Goal: Information Seeking & Learning: Learn about a topic

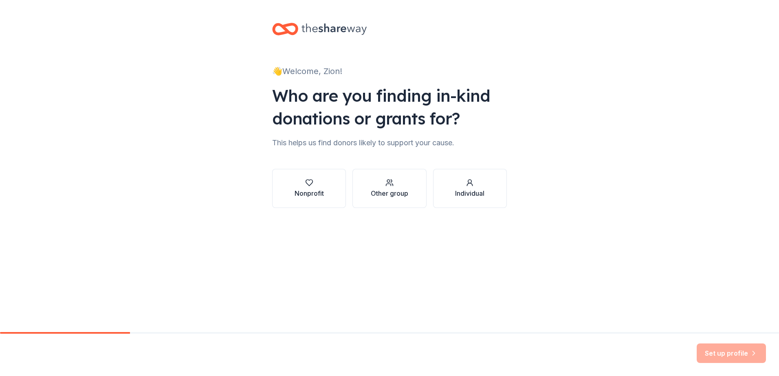
drag, startPoint x: 0, startPoint y: 0, endPoint x: 335, endPoint y: 194, distance: 386.8
click at [335, 194] on button "Nonprofit" at bounding box center [309, 188] width 74 height 39
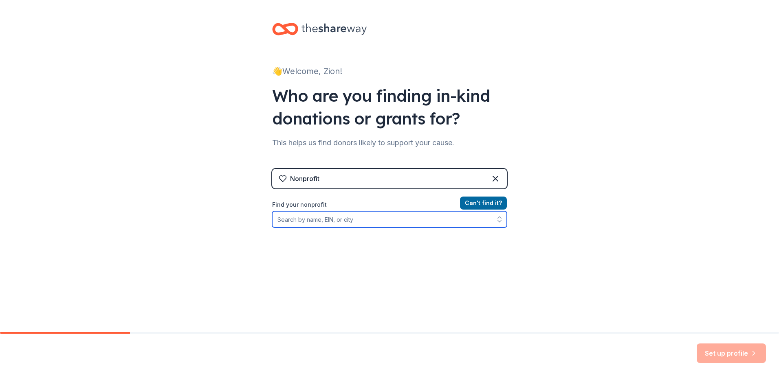
click at [328, 218] on input "Find your nonprofit" at bounding box center [389, 219] width 235 height 16
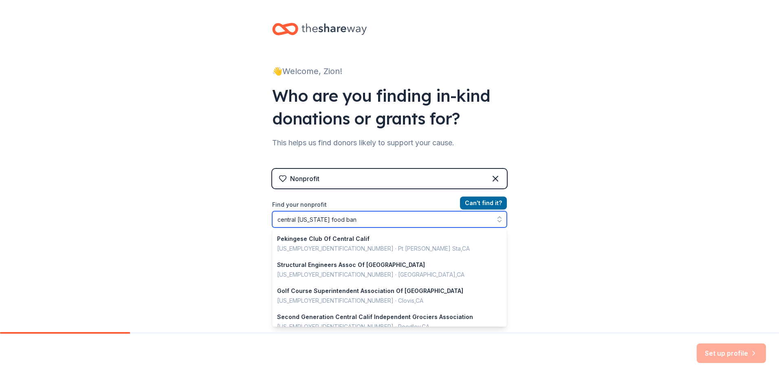
type input "central california food bank"
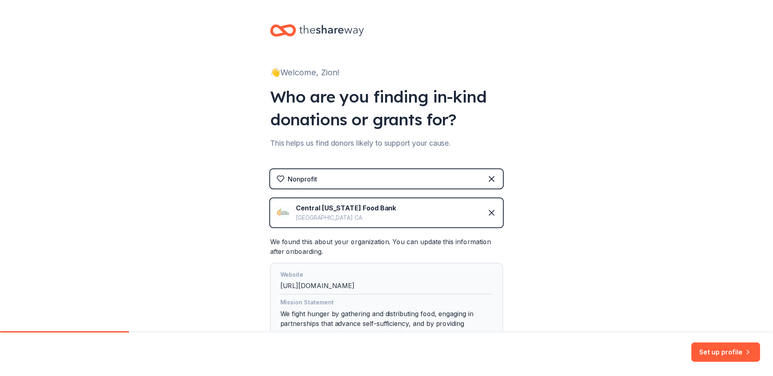
scroll to position [73, 0]
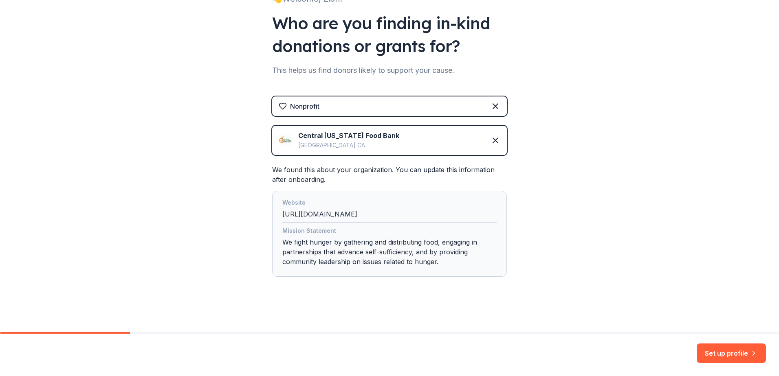
drag, startPoint x: 720, startPoint y: 357, endPoint x: 720, endPoint y: 353, distance: 4.1
click at [720, 355] on button "Set up profile" at bounding box center [731, 354] width 69 height 20
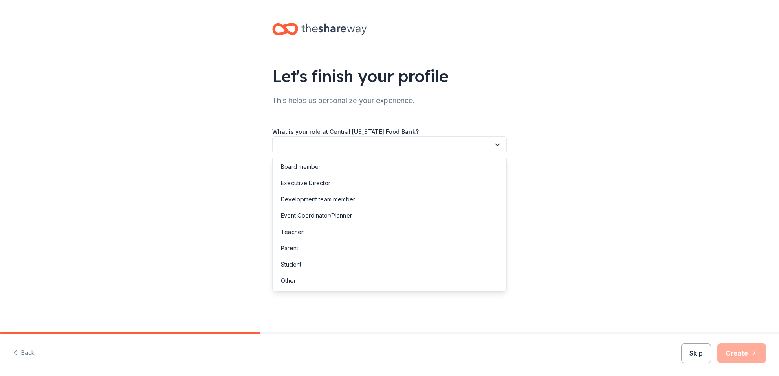
click at [384, 150] on button "button" at bounding box center [389, 144] width 235 height 17
click at [302, 205] on div "Development team member" at bounding box center [389, 200] width 231 height 16
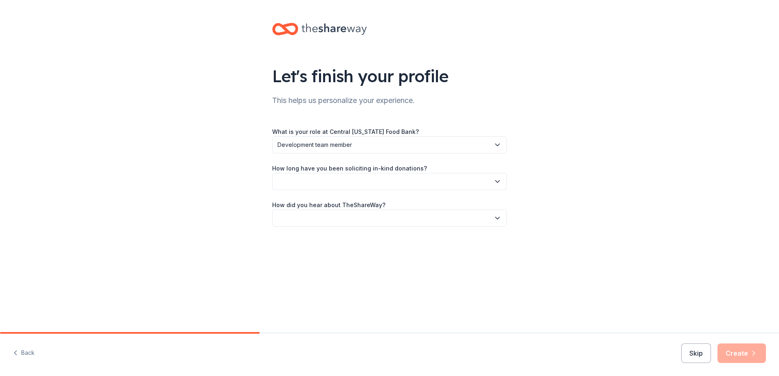
click at [314, 179] on button "button" at bounding box center [389, 181] width 235 height 17
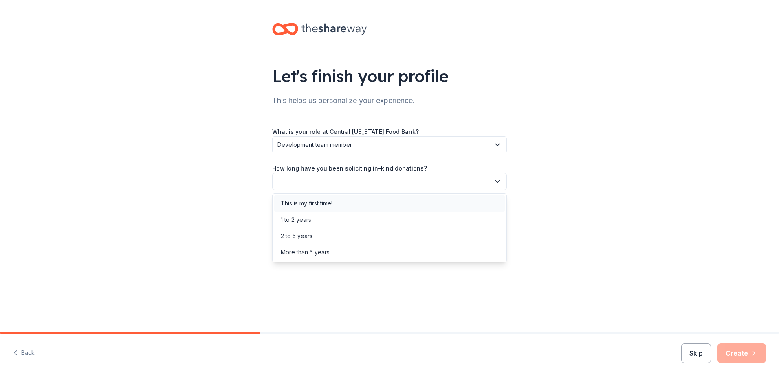
click at [305, 206] on div "This is my first time!" at bounding box center [307, 204] width 52 height 10
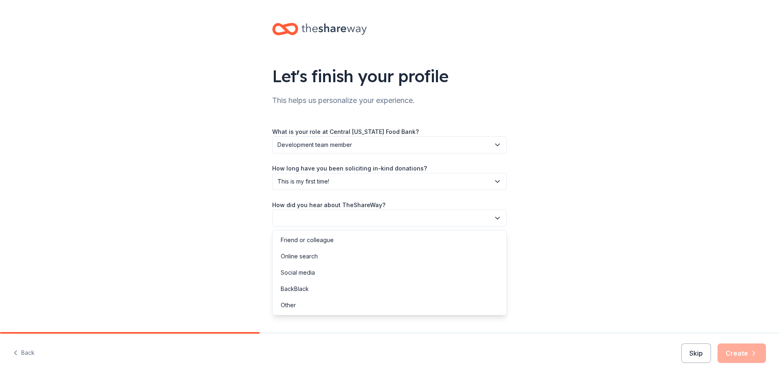
click at [311, 215] on button "button" at bounding box center [389, 218] width 235 height 17
click at [323, 243] on div "Friend or colleague" at bounding box center [307, 241] width 53 height 10
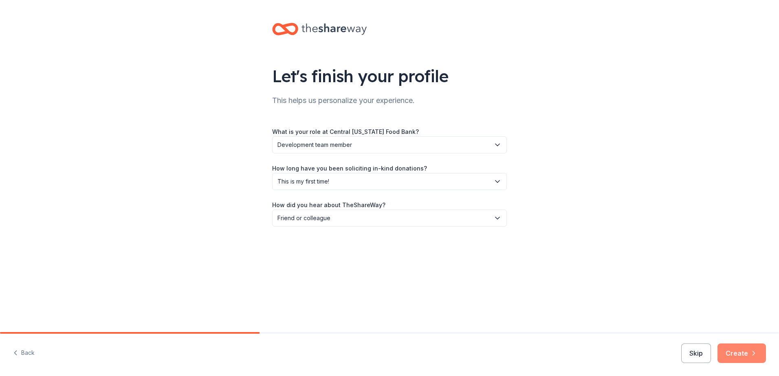
click at [750, 348] on button "Create" at bounding box center [742, 354] width 48 height 20
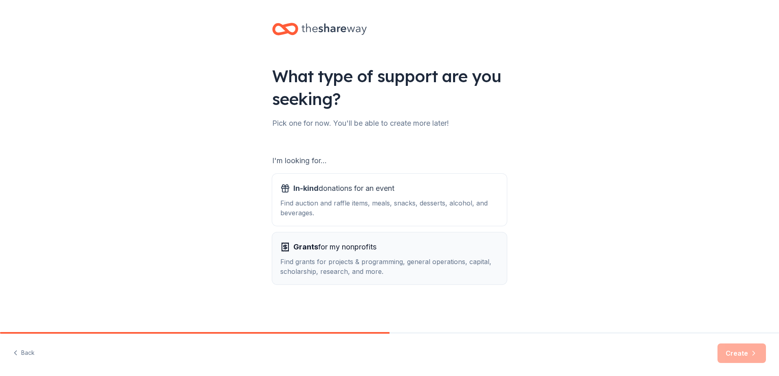
click at [360, 255] on div "Grants for my nonprofits Find grants for projects & programming, general operat…" at bounding box center [389, 259] width 218 height 36
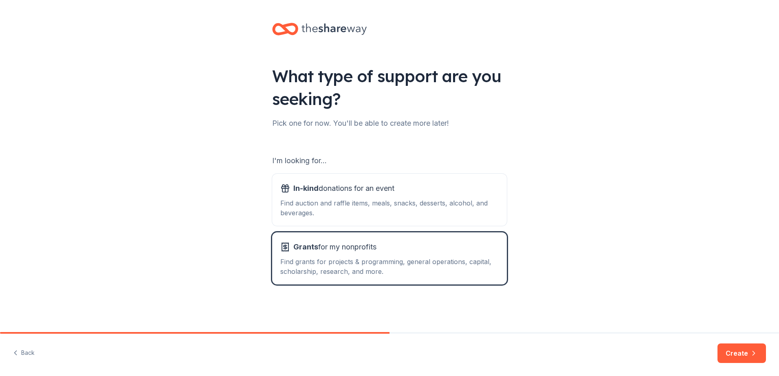
click at [746, 357] on button "Create" at bounding box center [742, 354] width 48 height 20
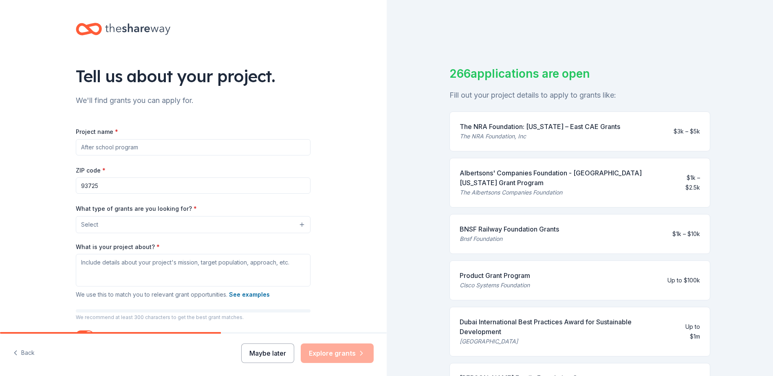
click at [249, 351] on button "Maybe later" at bounding box center [267, 354] width 53 height 20
click at [269, 358] on button "Maybe later" at bounding box center [267, 354] width 53 height 20
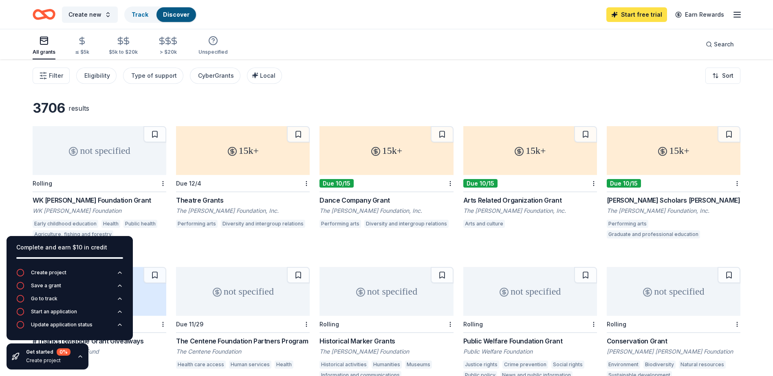
click at [619, 18] on link "Start free trial" at bounding box center [636, 14] width 61 height 15
click at [642, 19] on link "Start free trial" at bounding box center [636, 14] width 61 height 15
click at [153, 17] on button "Track Discover" at bounding box center [160, 15] width 73 height 16
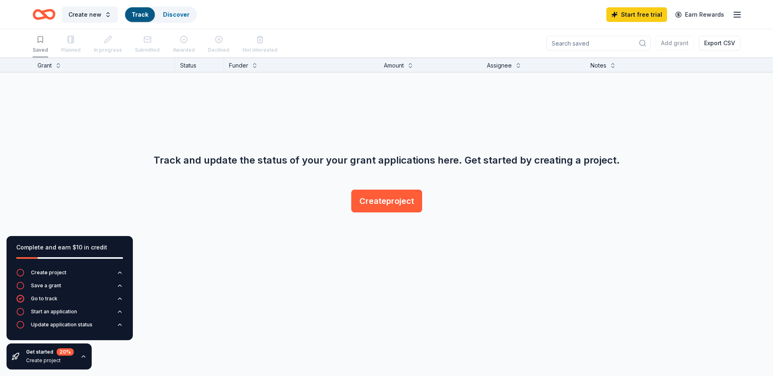
click at [732, 15] on icon "button" at bounding box center [737, 15] width 10 height 10
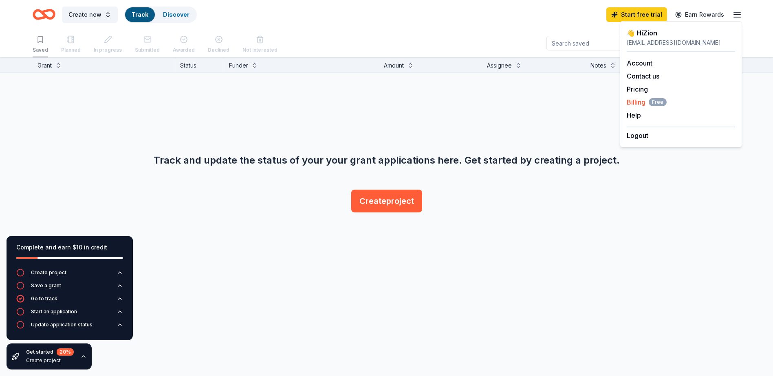
click at [645, 100] on span "Billing Free" at bounding box center [647, 102] width 40 height 10
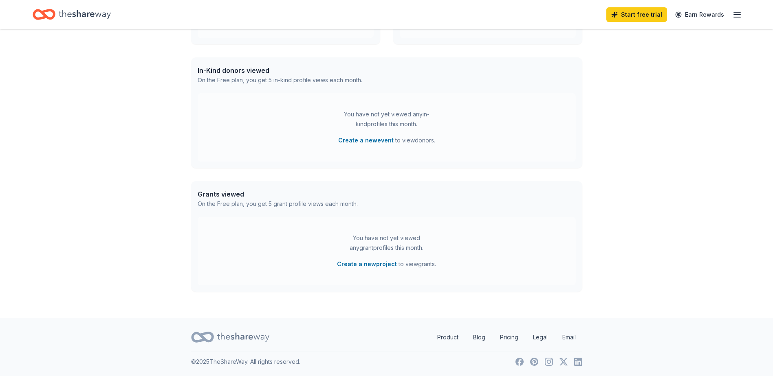
scroll to position [187, 0]
click at [741, 19] on icon "button" at bounding box center [737, 15] width 10 height 10
click at [632, 88] on link "Pricing" at bounding box center [637, 89] width 21 height 8
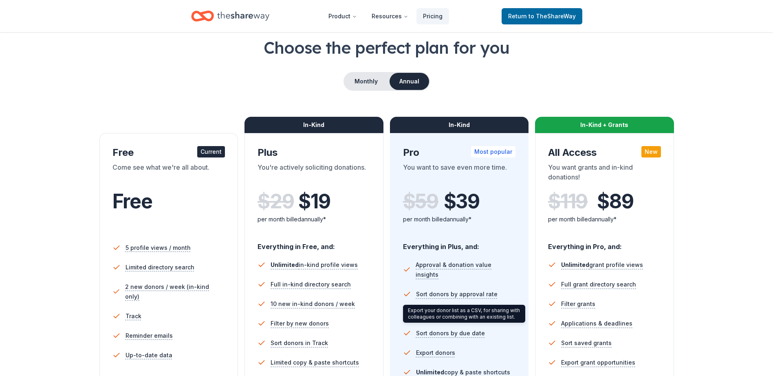
scroll to position [41, 0]
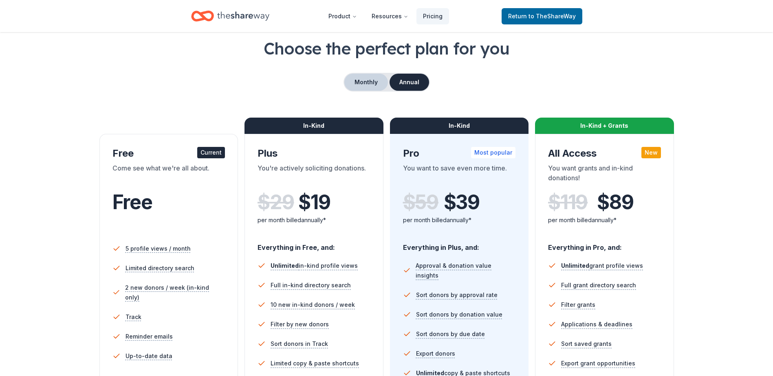
click at [376, 82] on button "Monthly" at bounding box center [366, 82] width 44 height 17
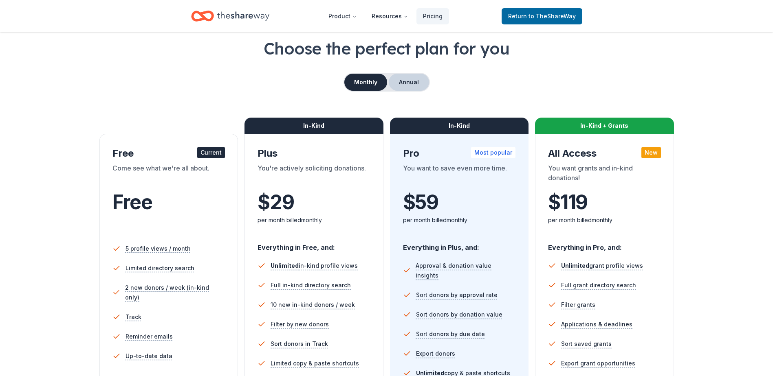
click at [404, 86] on button "Annual" at bounding box center [409, 82] width 40 height 17
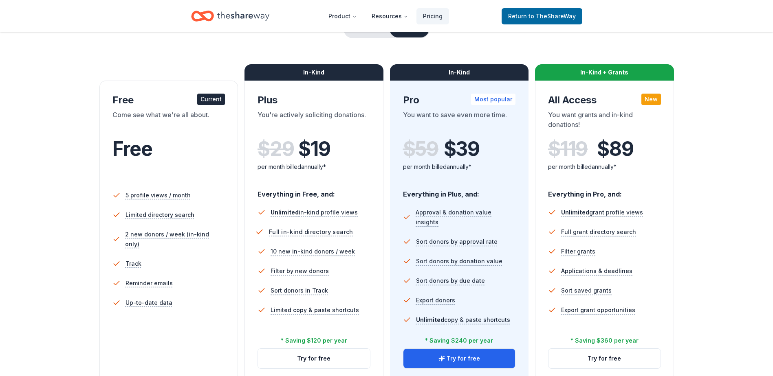
scroll to position [122, 0]
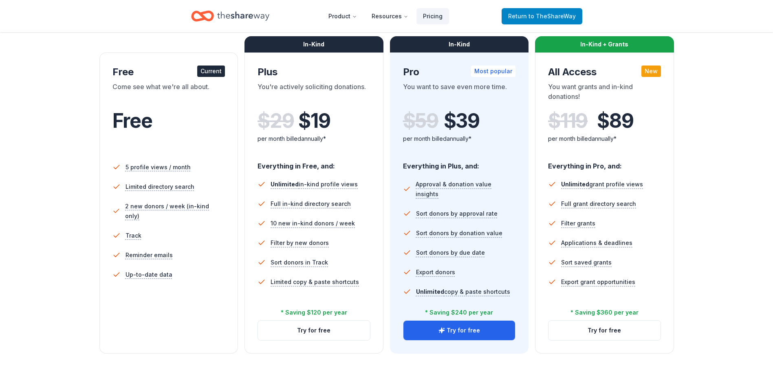
click at [533, 12] on span "Return to TheShareWay" at bounding box center [542, 16] width 68 height 10
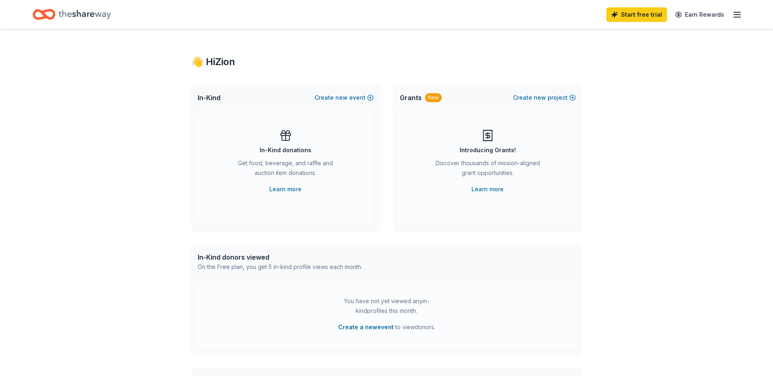
click at [739, 15] on line "button" at bounding box center [737, 15] width 7 height 0
click at [634, 66] on link "Account" at bounding box center [640, 63] width 26 height 8
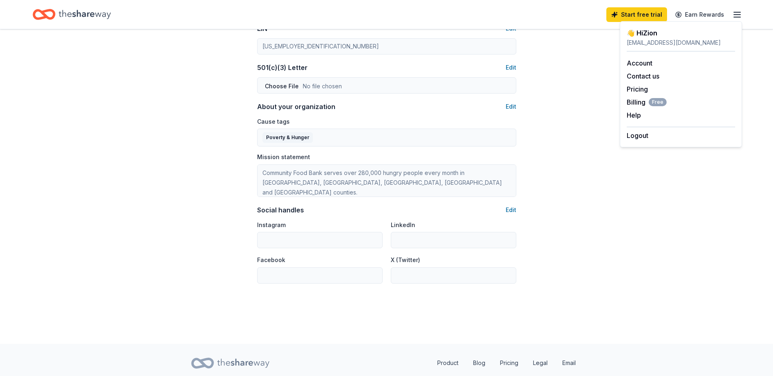
scroll to position [399, 0]
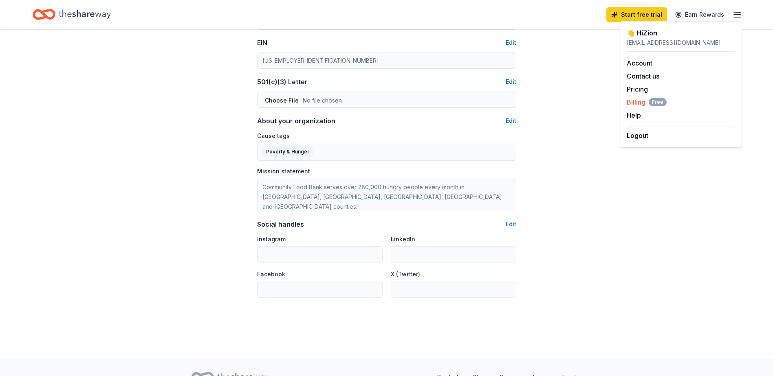
click at [633, 106] on span "Billing Free" at bounding box center [647, 102] width 40 height 10
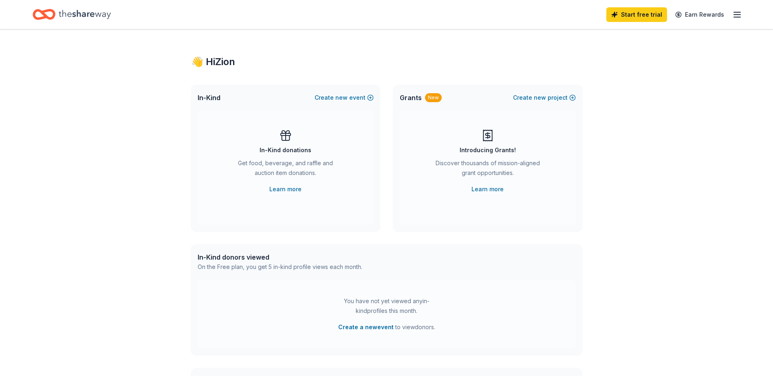
click at [86, 12] on icon "Home" at bounding box center [85, 14] width 52 height 17
click at [57, 15] on div "Home" at bounding box center [72, 14] width 78 height 19
click at [546, 92] on div "Grants New Create new project" at bounding box center [487, 98] width 189 height 26
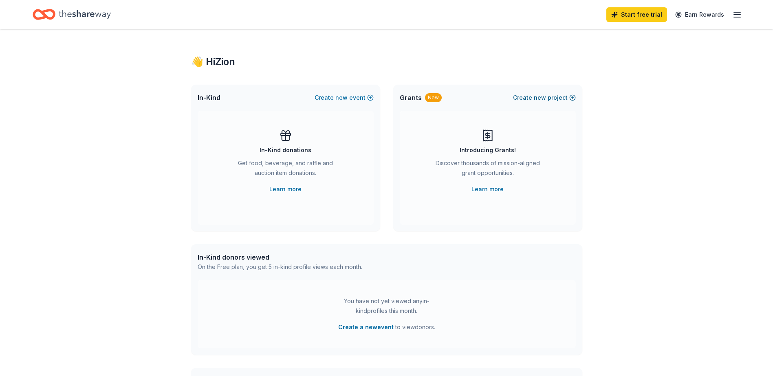
click at [536, 99] on span "new" at bounding box center [540, 98] width 12 height 10
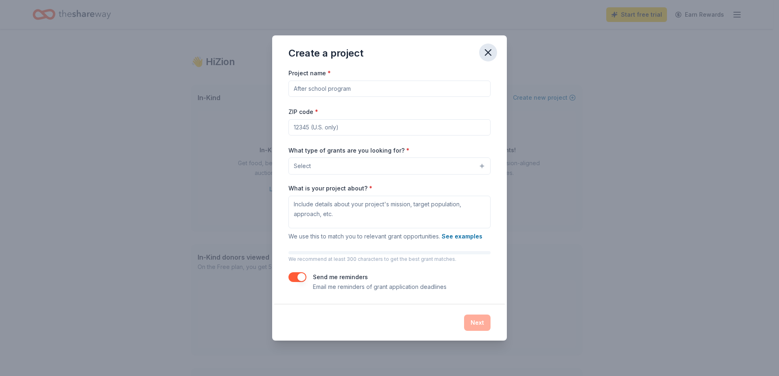
click at [488, 56] on icon "button" at bounding box center [487, 52] width 11 height 11
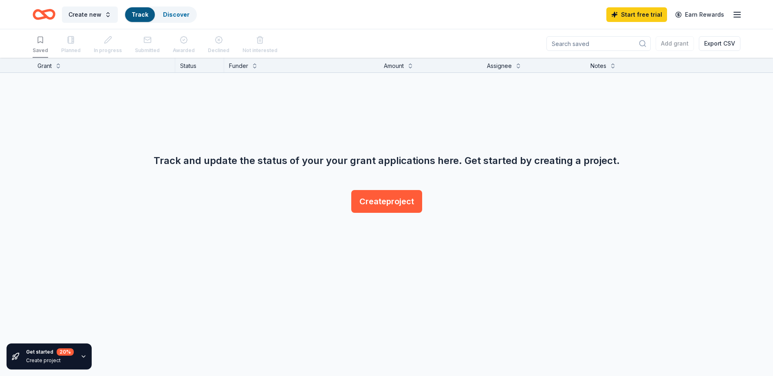
scroll to position [0, 0]
click at [61, 49] on div "Planned" at bounding box center [71, 44] width 20 height 25
click at [159, 11] on div "Discover" at bounding box center [176, 14] width 40 height 15
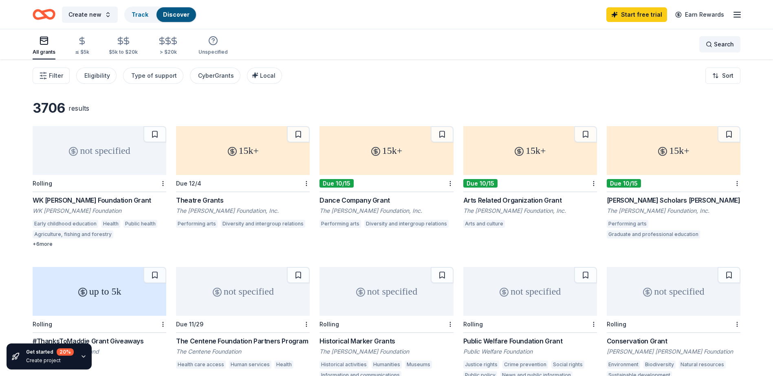
click at [718, 47] on span "Search" at bounding box center [724, 45] width 20 height 10
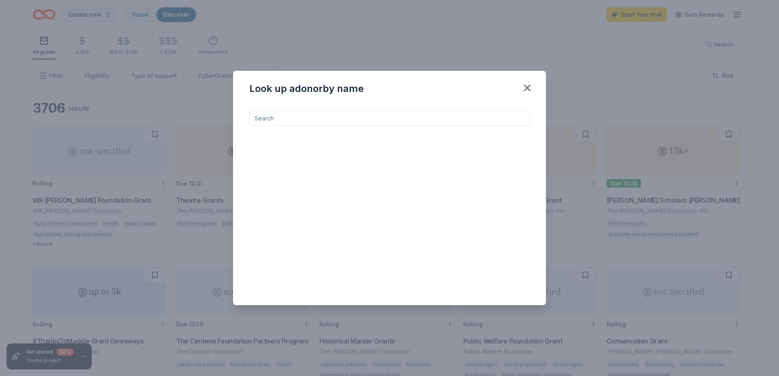
click at [410, 119] on input at bounding box center [389, 118] width 280 height 16
paste input "Hormel Foods Donation Request"
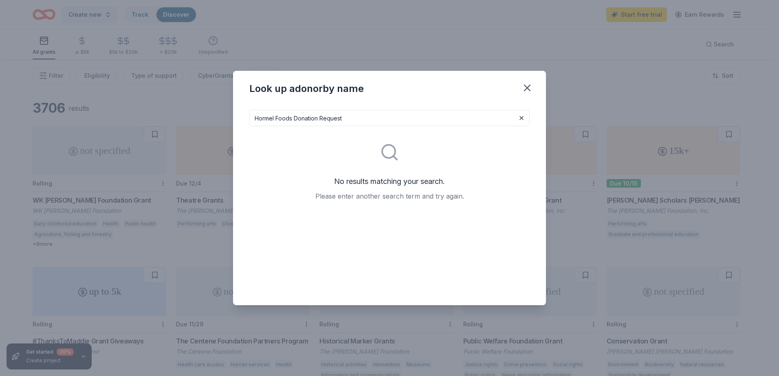
type input "Hormel Foods Donation Request"
click at [530, 88] on icon "button" at bounding box center [527, 87] width 11 height 11
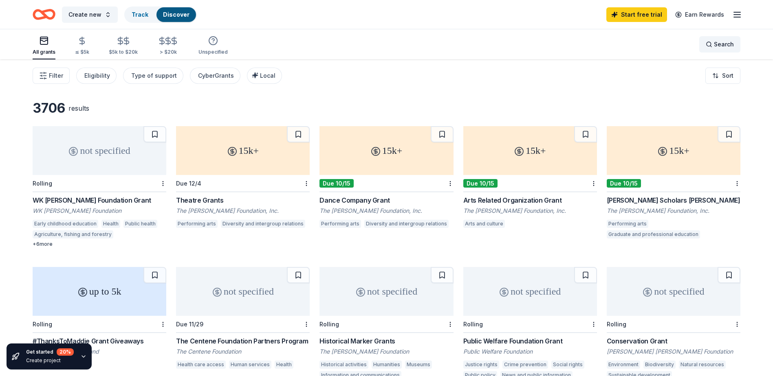
click at [707, 47] on div "Search" at bounding box center [720, 45] width 28 height 10
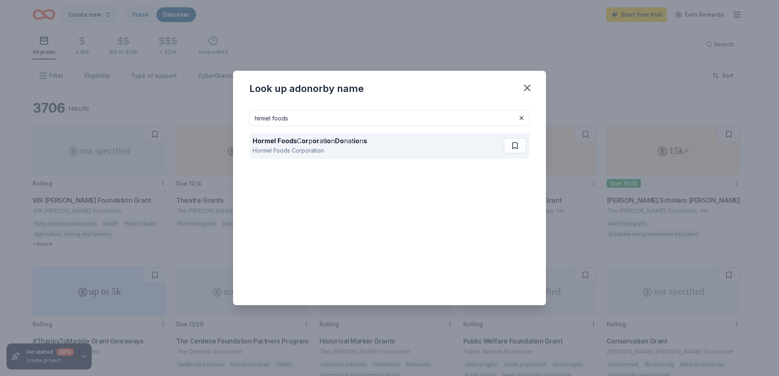
type input "hirmel foods"
click at [386, 149] on div "Hormel Foods C or p or at io n Do nat io n s Hormel Foods Corporation" at bounding box center [378, 146] width 251 height 26
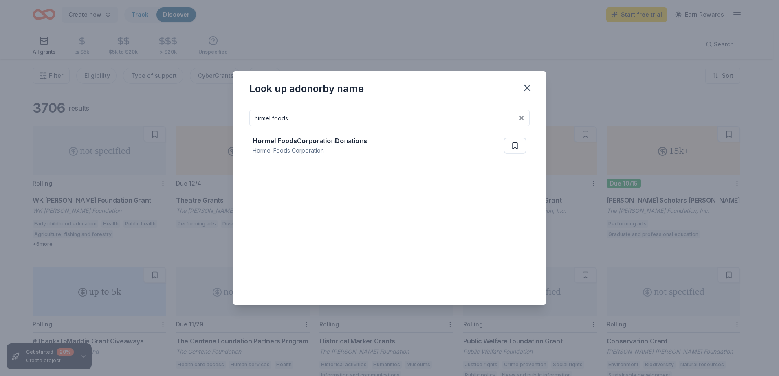
drag, startPoint x: 332, startPoint y: 119, endPoint x: 154, endPoint y: 106, distance: 178.9
click at [154, 106] on div "Look up a donor by name hirmel foods Hormel Foods C or p or at io n Do nat io n…" at bounding box center [389, 188] width 779 height 376
type input "s"
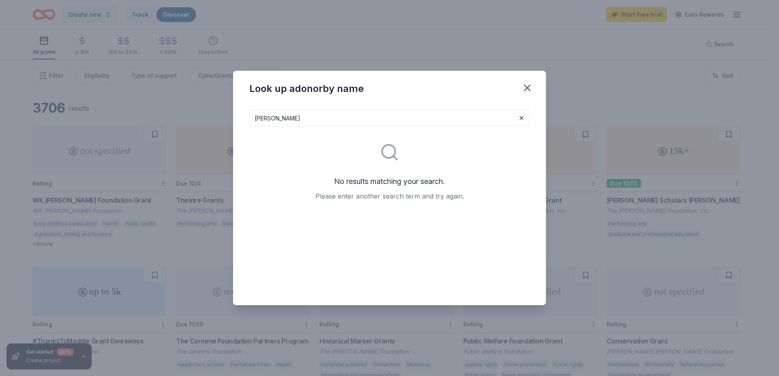
type input "j"
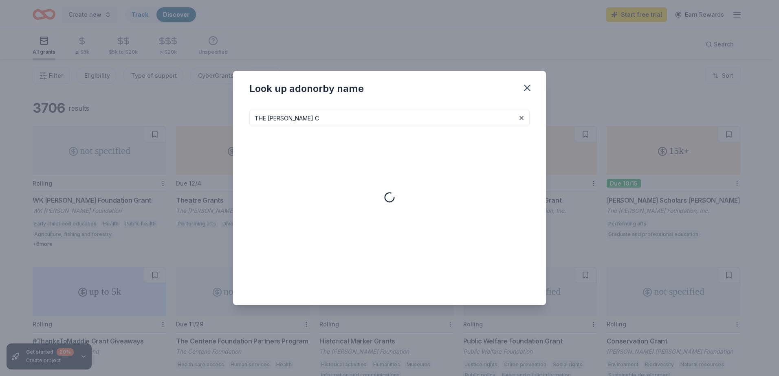
type input "THE J.M. SMUCKER CO"
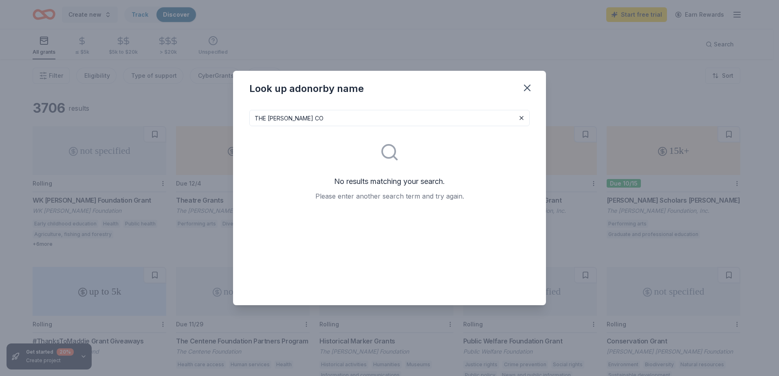
drag, startPoint x: 335, startPoint y: 118, endPoint x: 99, endPoint y: 117, distance: 236.3
click at [109, 117] on div "Look up a donor by name THE J.M. SMUCKER CO No results matching your search. Pl…" at bounding box center [389, 188] width 779 height 376
type input "Jack Links"
drag, startPoint x: 493, startPoint y: 116, endPoint x: 18, endPoint y: 118, distance: 475.9
click at [19, 118] on div "Look up a donor by name Jack Links No results matching your search. Please ente…" at bounding box center [389, 188] width 779 height 376
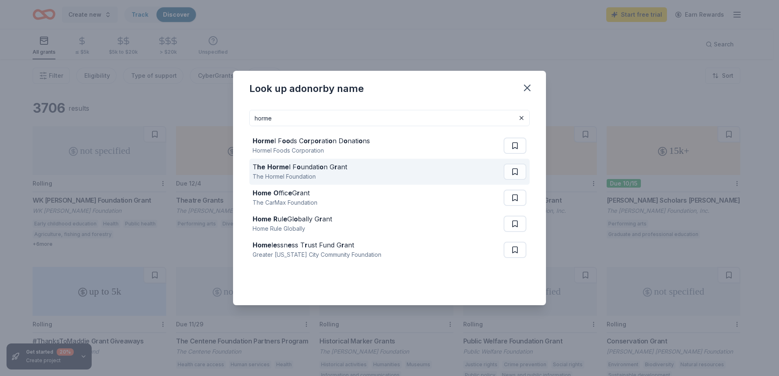
type input "horme"
click at [319, 170] on strong "o" at bounding box center [321, 167] width 4 height 8
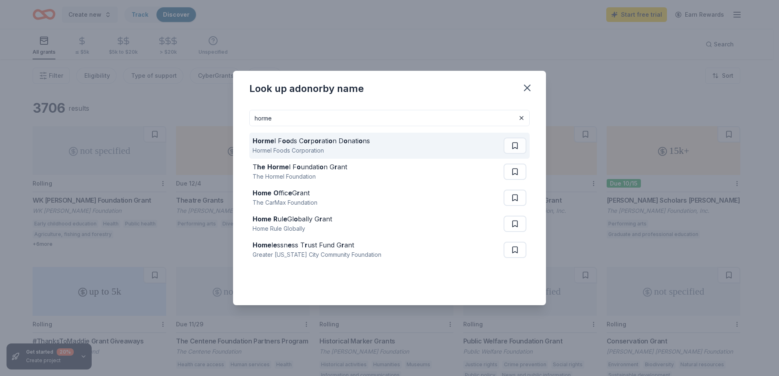
click at [333, 140] on div "Horme l F oo ds C or p or ati o n D o nati o ns" at bounding box center [311, 141] width 117 height 10
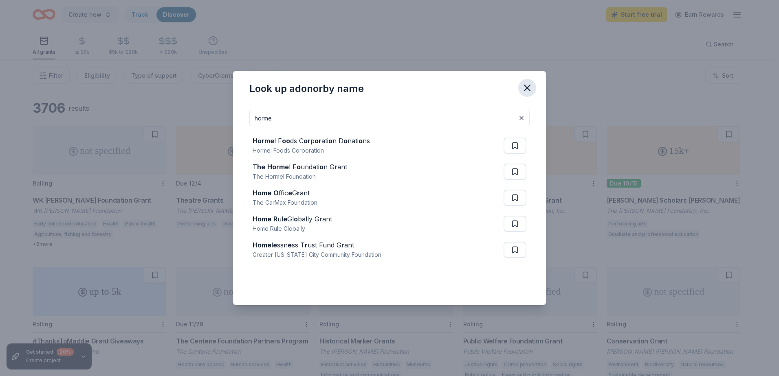
click at [522, 84] on icon "button" at bounding box center [527, 87] width 11 height 11
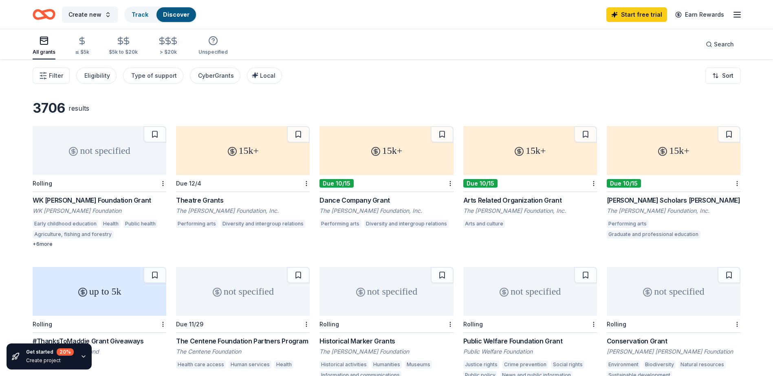
click at [57, 198] on div "WK Kellogg Foundation Grant" at bounding box center [100, 201] width 134 height 10
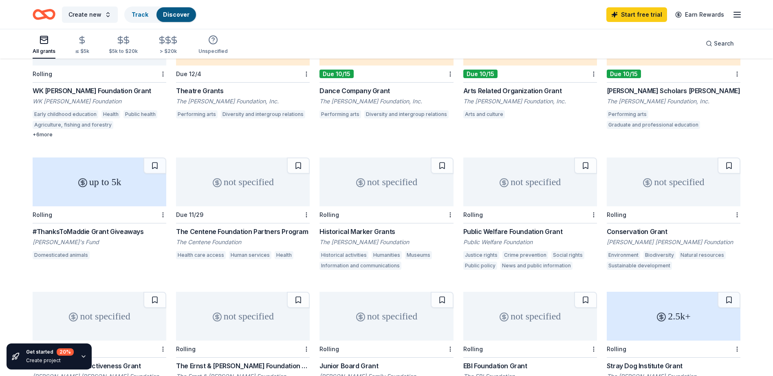
scroll to position [163, 0]
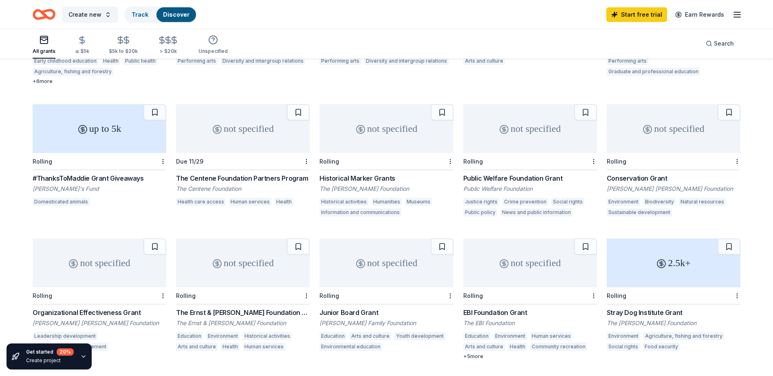
click at [260, 179] on div "The Centene Foundation Partners Program" at bounding box center [243, 179] width 134 height 10
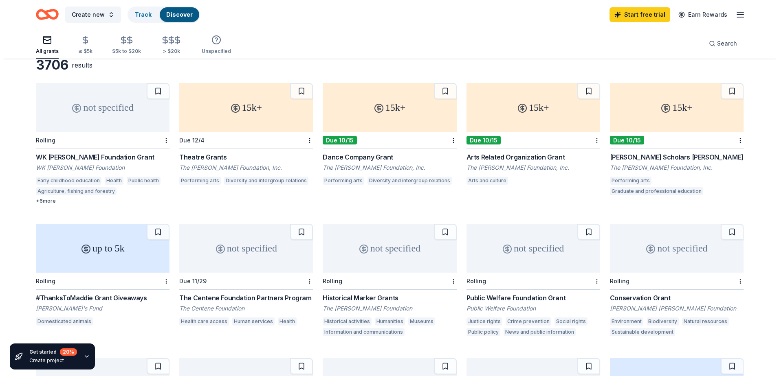
scroll to position [0, 0]
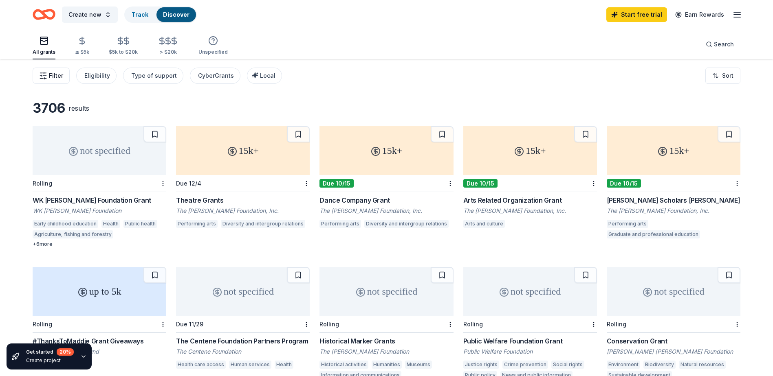
click at [62, 75] on span "Filter" at bounding box center [56, 76] width 14 height 10
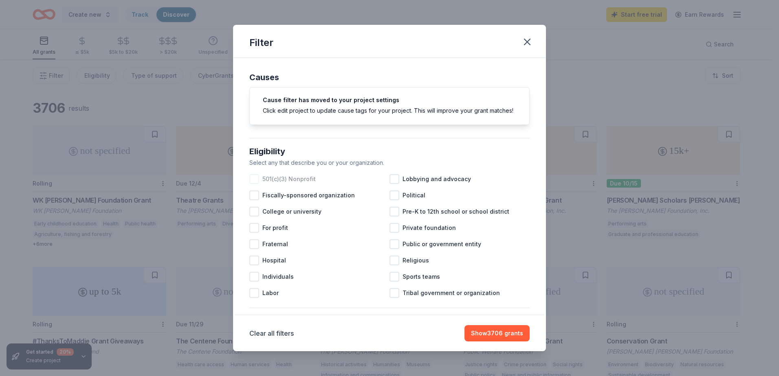
click at [303, 187] on div "501(c)(3) Nonprofit" at bounding box center [319, 179] width 140 height 16
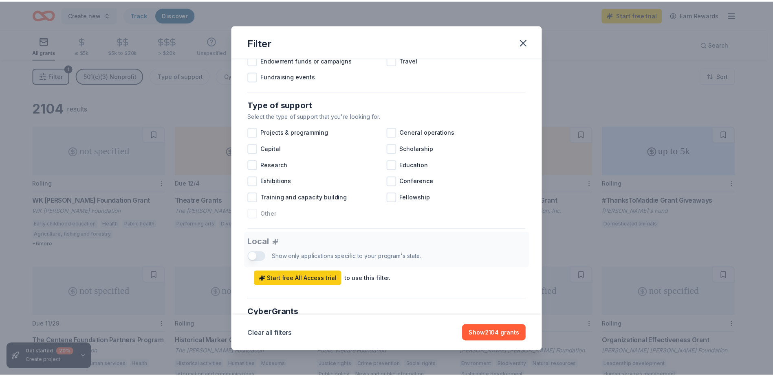
scroll to position [280, 0]
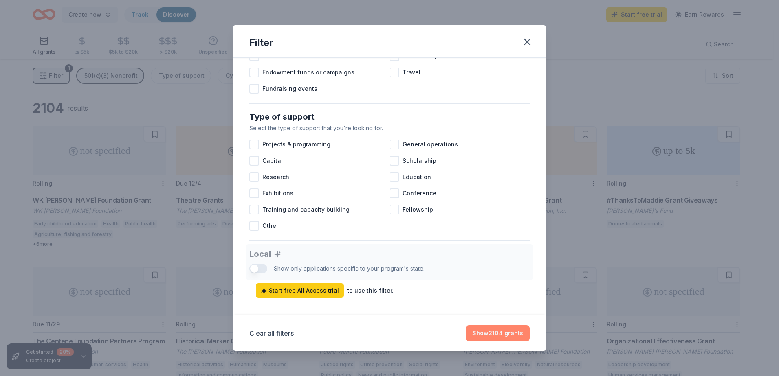
click at [494, 338] on button "Show 2104 grants" at bounding box center [498, 334] width 64 height 16
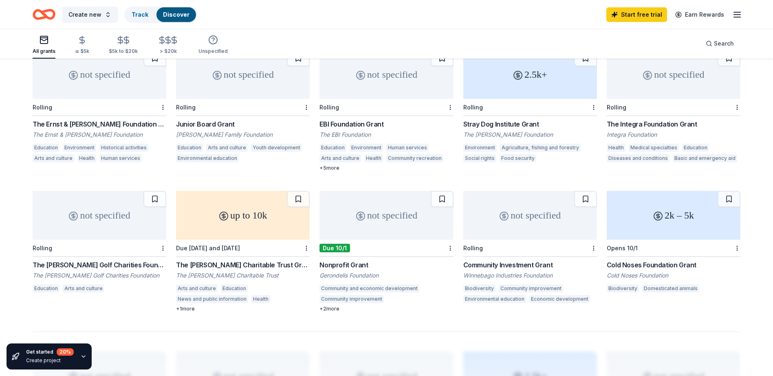
scroll to position [363, 0]
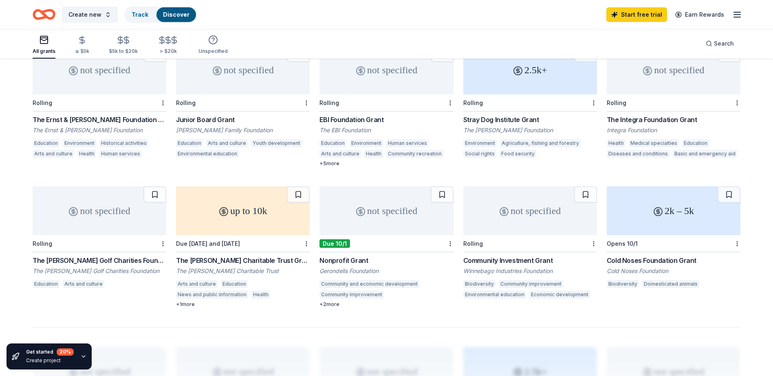
click at [366, 263] on div "Nonprofit Grant" at bounding box center [386, 261] width 134 height 10
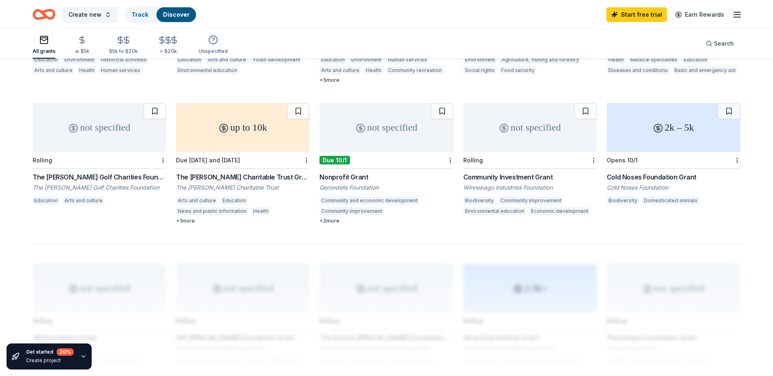
scroll to position [444, 0]
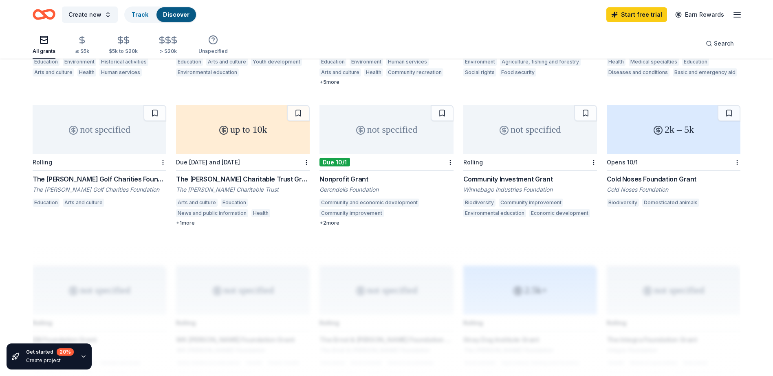
click at [229, 180] on div "The Cowles Charitable Trust Grant" at bounding box center [243, 179] width 134 height 10
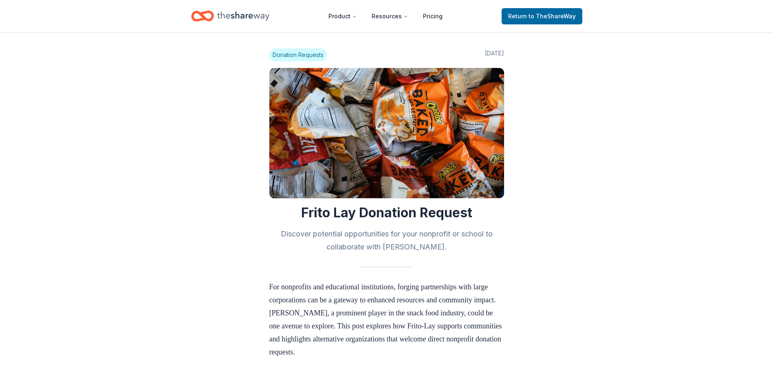
scroll to position [652, 0]
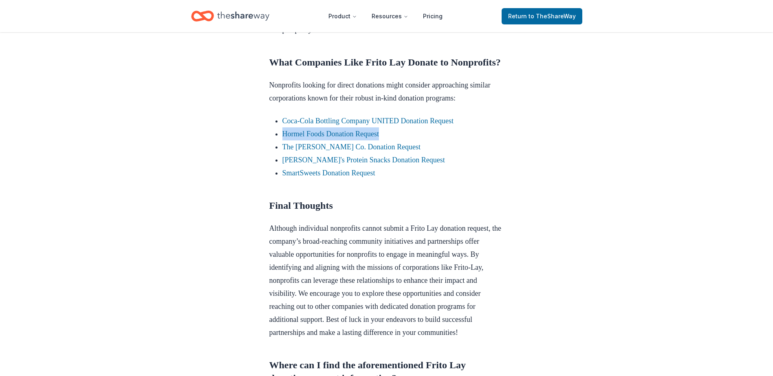
drag, startPoint x: 418, startPoint y: 183, endPoint x: 272, endPoint y: 186, distance: 145.5
click at [272, 180] on ul "Coca-Cola Bottling Company UNITED Donation Request Hormel Foods Donation Reques…" at bounding box center [386, 146] width 235 height 65
copy link "Hormel Foods Donation Request"
click at [365, 138] on link "Hormel Foods Donation Request" at bounding box center [330, 134] width 97 height 8
click at [353, 138] on link "Hormel Foods Donation Request" at bounding box center [330, 134] width 97 height 8
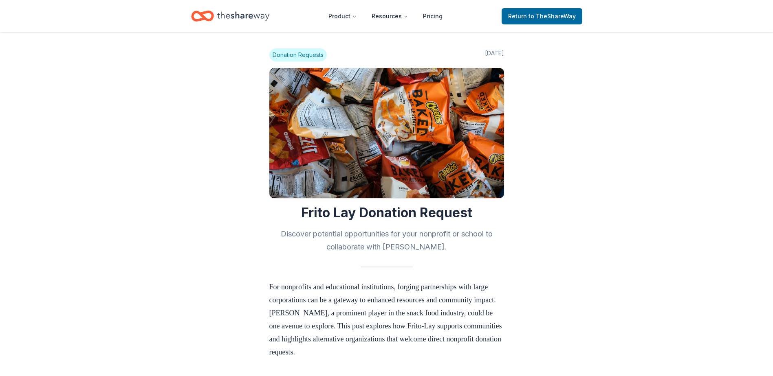
scroll to position [652, 0]
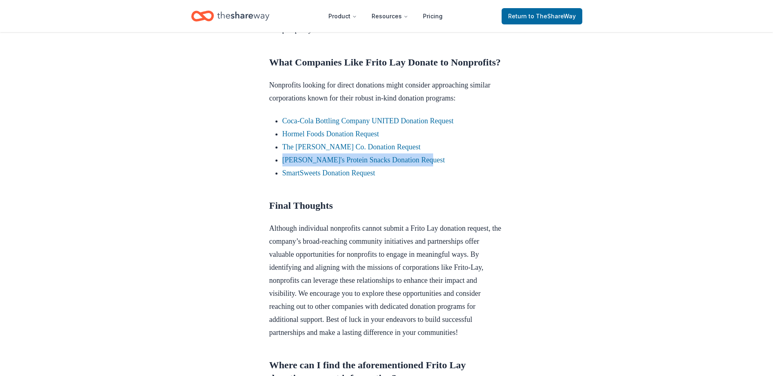
drag, startPoint x: 433, startPoint y: 212, endPoint x: 279, endPoint y: 208, distance: 154.5
click at [279, 180] on ul "Coca-Cola Bottling Company UNITED Donation Request Hormel Foods Donation Reques…" at bounding box center [386, 146] width 235 height 65
copy link "[PERSON_NAME]'s Protein Snacks Donation Request"
click at [341, 125] on link "Coca-Cola Bottling Company UNITED Donation Request" at bounding box center [367, 121] width 171 height 8
click at [331, 125] on link "Coca-Cola Bottling Company UNITED Donation Request" at bounding box center [367, 121] width 171 height 8
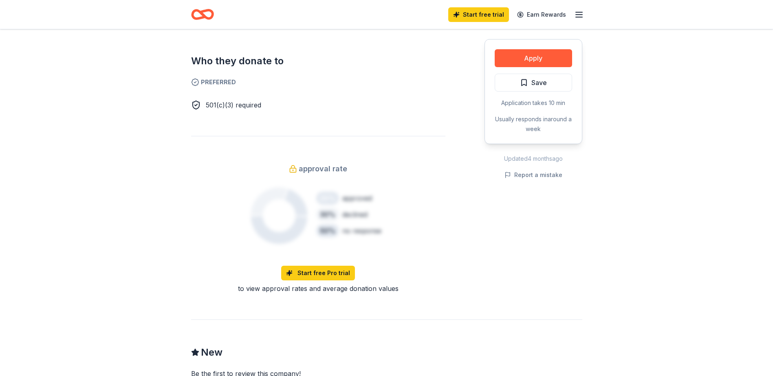
scroll to position [367, 0]
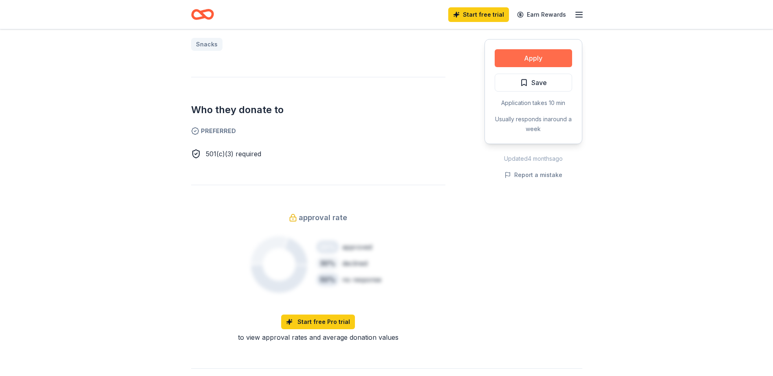
click at [532, 58] on button "Apply" at bounding box center [533, 58] width 77 height 18
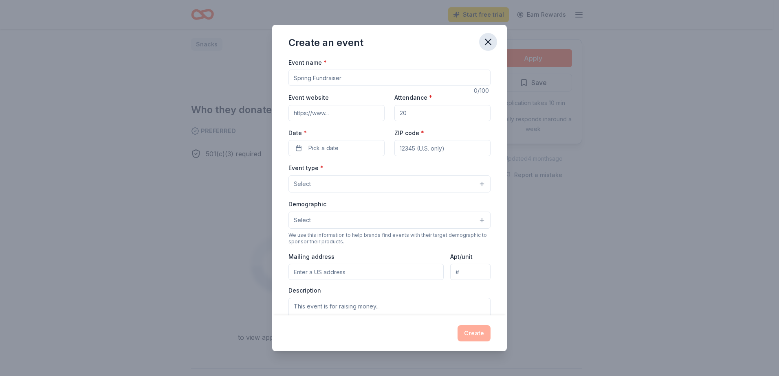
click at [489, 48] on button "button" at bounding box center [488, 42] width 18 height 18
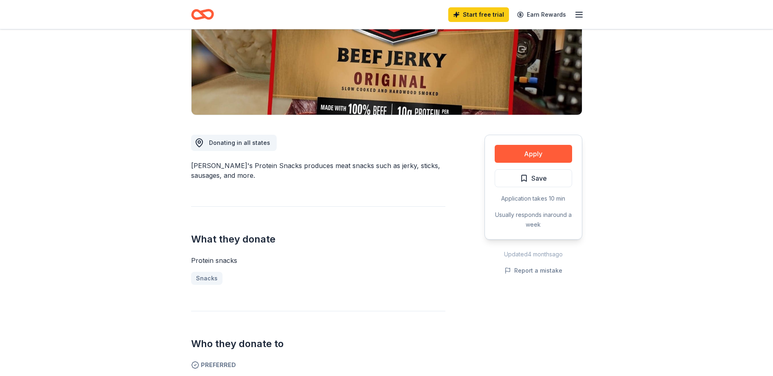
scroll to position [124, 0]
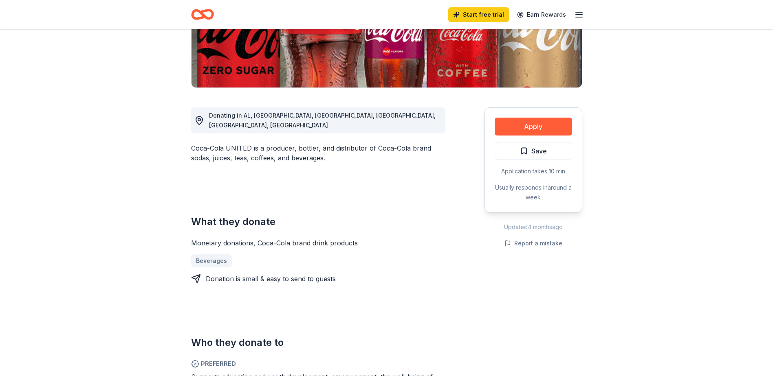
scroll to position [163, 0]
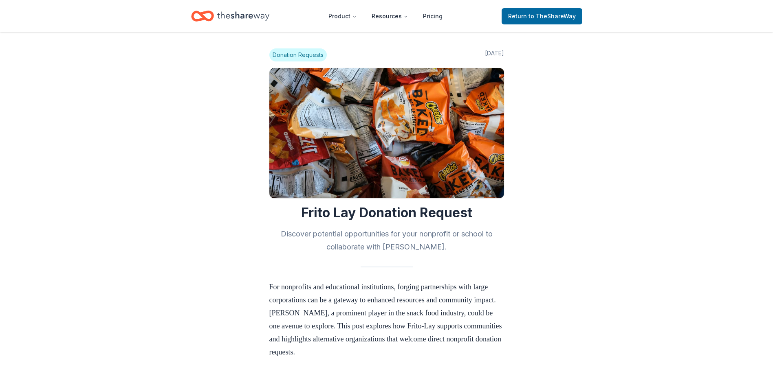
scroll to position [652, 0]
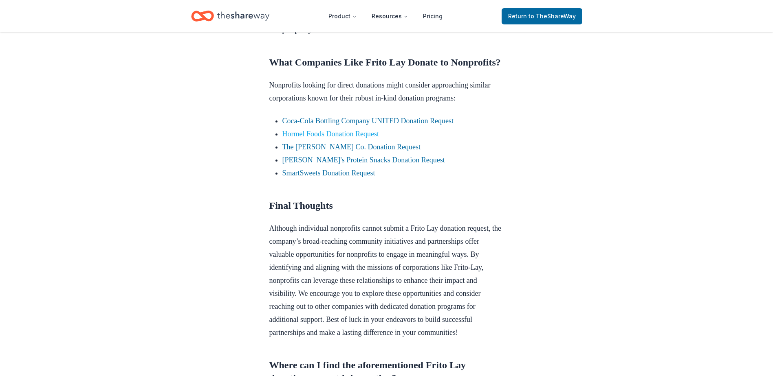
click at [320, 138] on link "Hormel Foods Donation Request" at bounding box center [330, 134] width 97 height 8
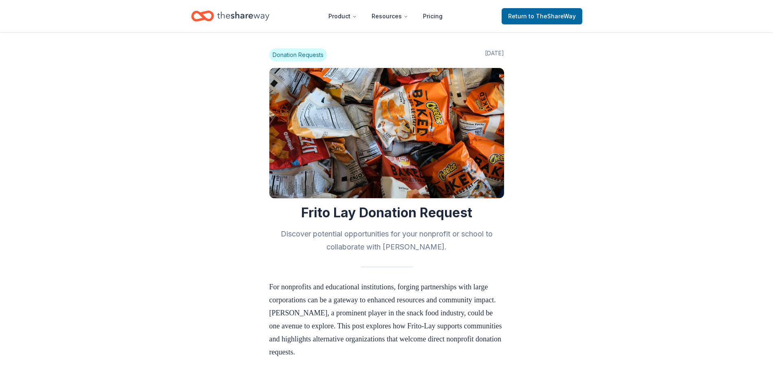
scroll to position [652, 0]
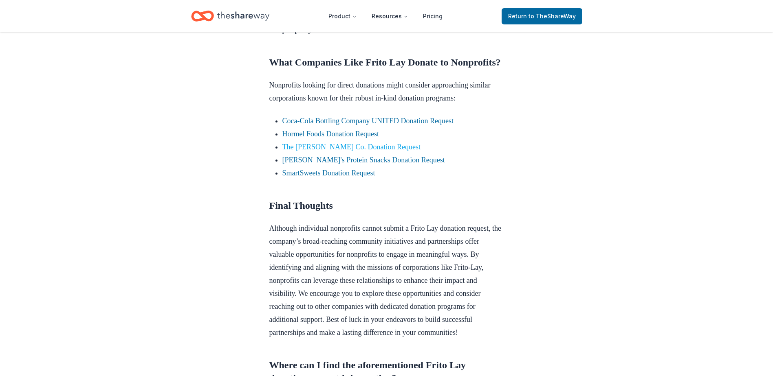
click at [359, 151] on link "The [PERSON_NAME] Co. Donation Request" at bounding box center [351, 147] width 138 height 8
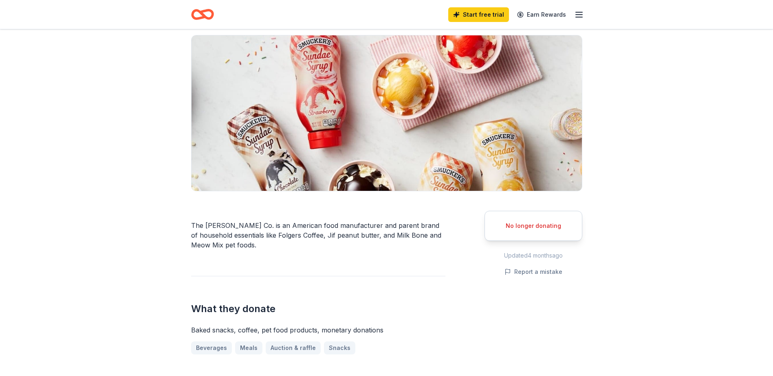
scroll to position [41, 0]
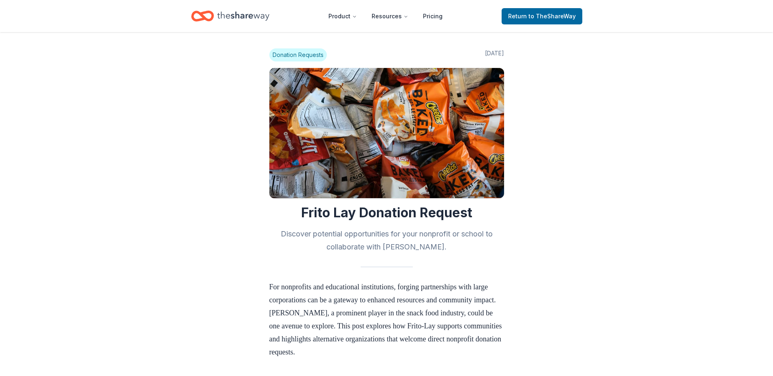
scroll to position [652, 0]
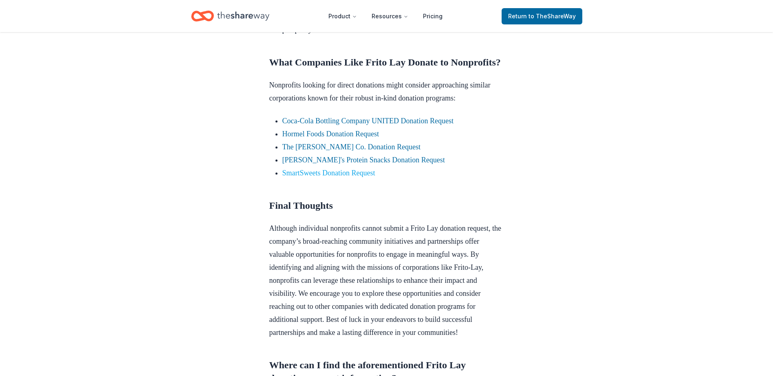
click at [327, 177] on link "SmartSweets Donation Request" at bounding box center [328, 173] width 93 height 8
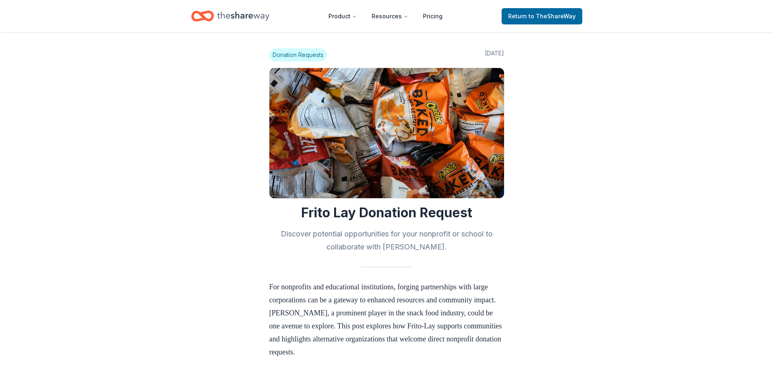
scroll to position [652, 0]
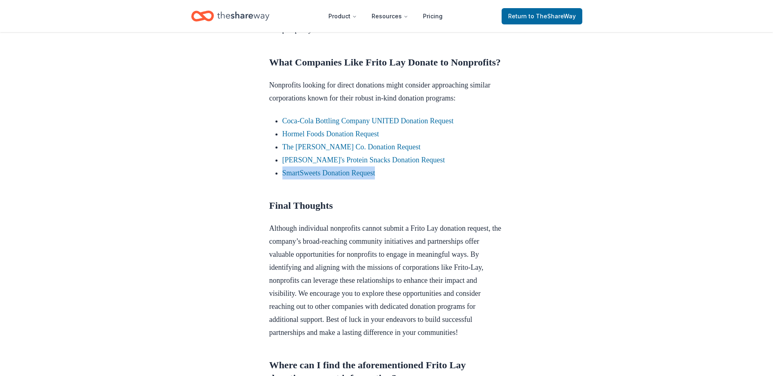
drag, startPoint x: 400, startPoint y: 225, endPoint x: 265, endPoint y: 231, distance: 134.6
click at [265, 231] on div "Donation Requests Jun 10, 2024 Frito Lay Donation Request Discover potential op…" at bounding box center [386, 13] width 261 height 1266
copy link "SmartSweets Donation Request"
click at [366, 151] on link "The J.M. Smucker Co. Donation Request" at bounding box center [351, 147] width 138 height 8
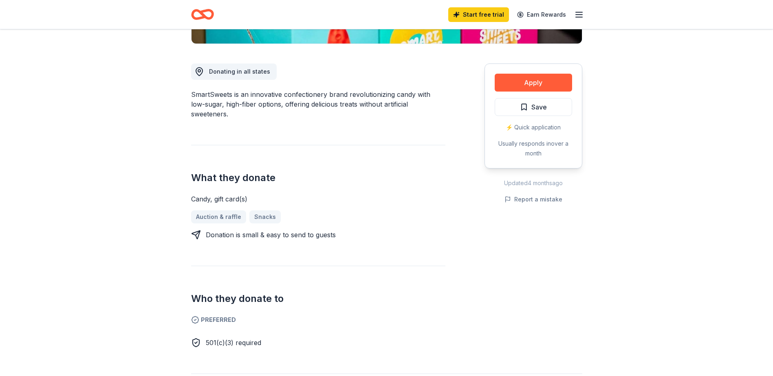
scroll to position [244, 0]
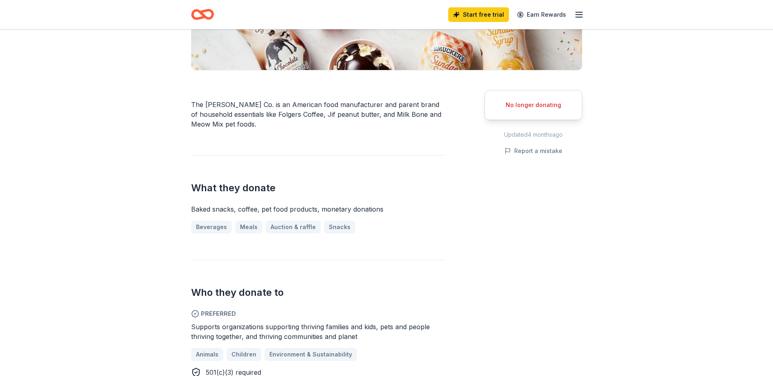
scroll to position [163, 0]
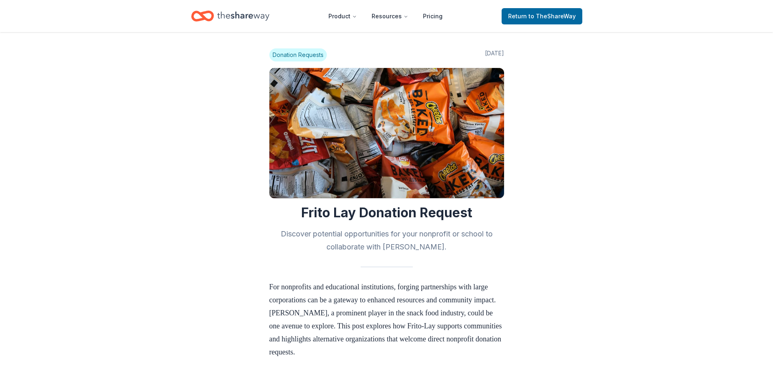
scroll to position [652, 0]
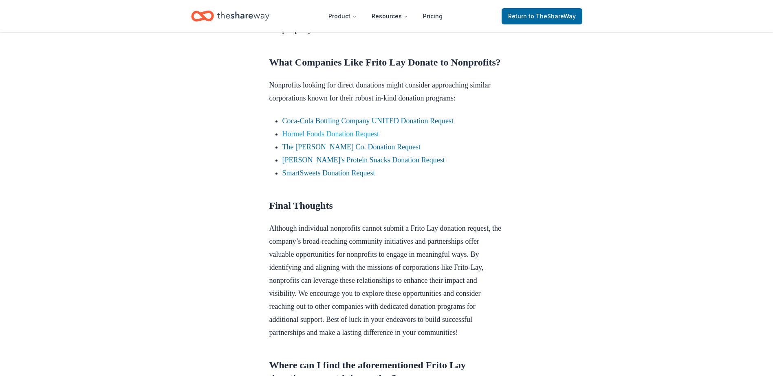
click at [346, 138] on link "Hormel Foods Donation Request" at bounding box center [330, 134] width 97 height 8
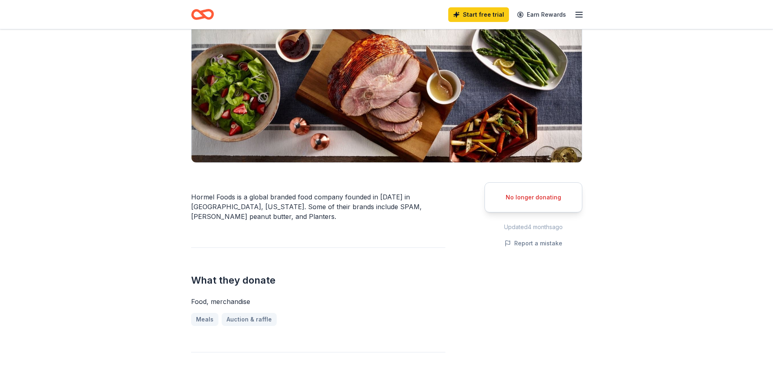
scroll to position [81, 0]
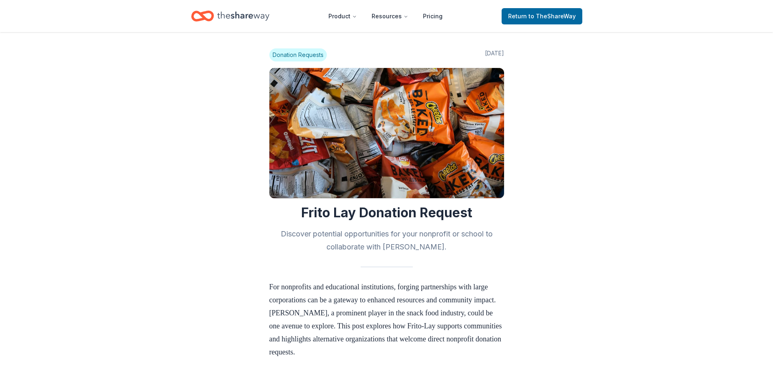
scroll to position [652, 0]
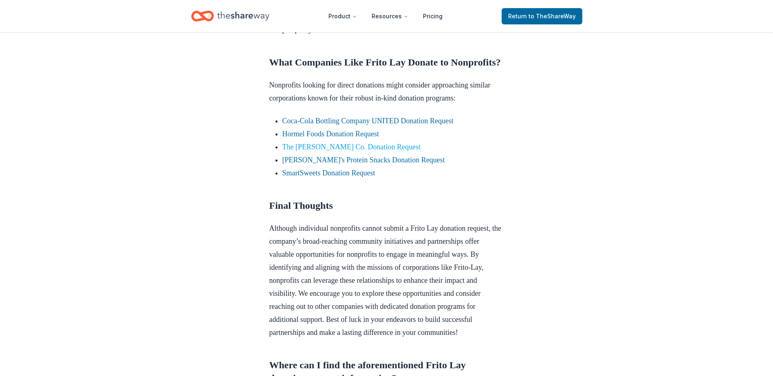
click at [345, 151] on link "The [PERSON_NAME] Co. Donation Request" at bounding box center [351, 147] width 138 height 8
click at [339, 151] on link "The [PERSON_NAME] Co. Donation Request" at bounding box center [351, 147] width 138 height 8
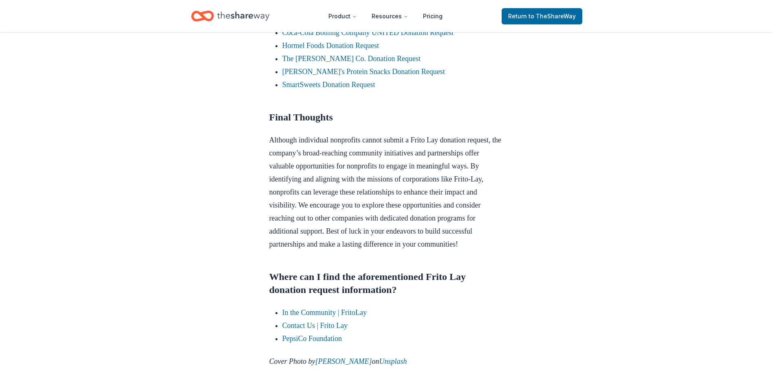
scroll to position [678, 0]
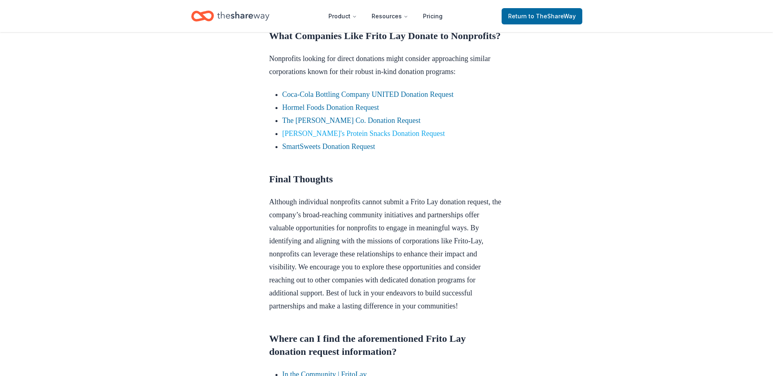
click at [366, 138] on link "[PERSON_NAME]'s Protein Snacks Donation Request" at bounding box center [363, 134] width 163 height 8
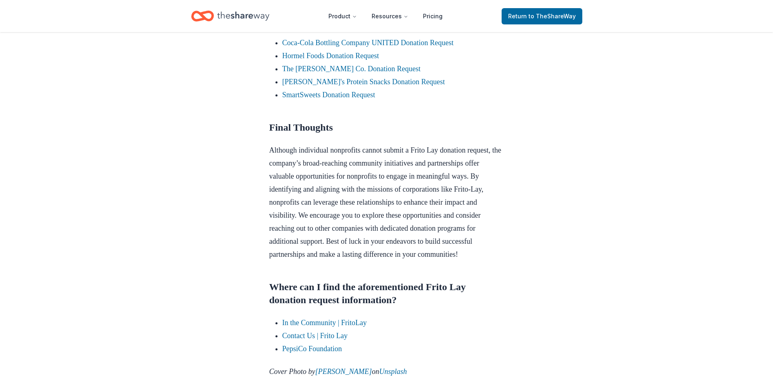
scroll to position [719, 0]
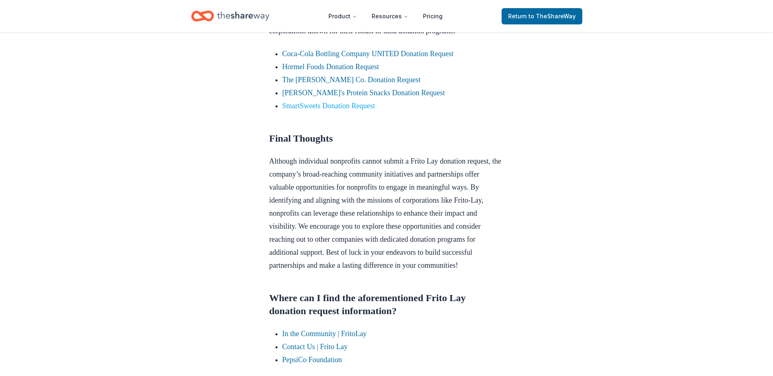
click at [368, 110] on link "SmartSweets Donation Request" at bounding box center [328, 106] width 93 height 8
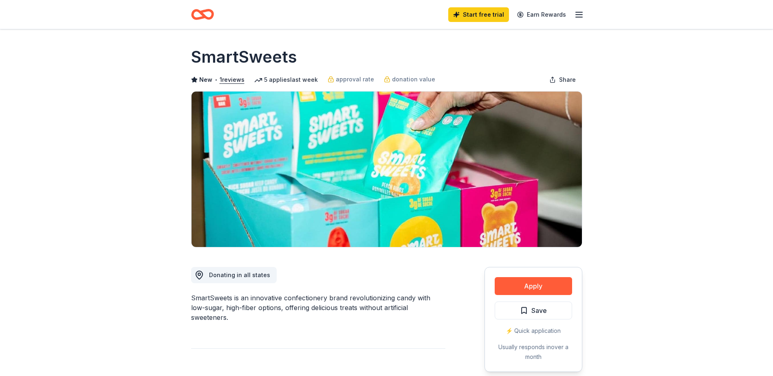
drag, startPoint x: 302, startPoint y: 51, endPoint x: 200, endPoint y: 57, distance: 101.2
click at [202, 57] on div "SmartSweets" at bounding box center [386, 57] width 391 height 23
click at [298, 59] on div "SmartSweets" at bounding box center [386, 57] width 391 height 23
click at [293, 57] on h1 "SmartSweets" at bounding box center [244, 57] width 106 height 23
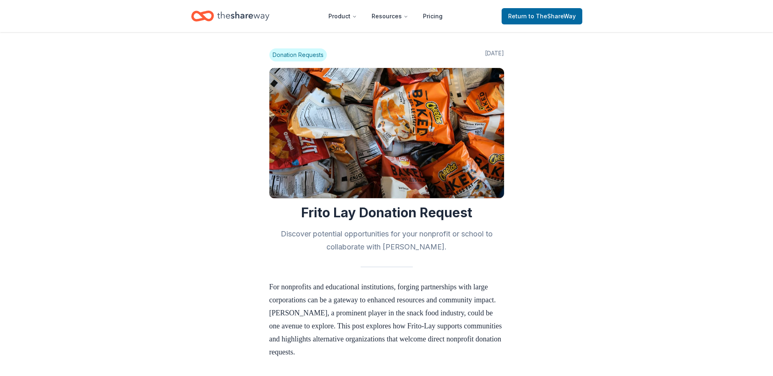
scroll to position [719, 0]
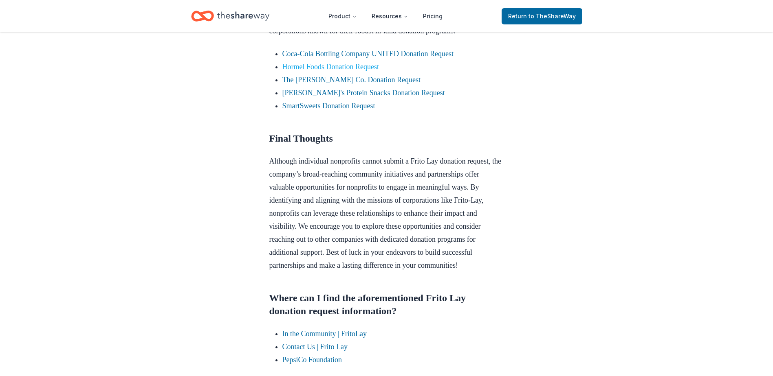
click at [319, 71] on link "Hormel Foods Donation Request" at bounding box center [330, 67] width 97 height 8
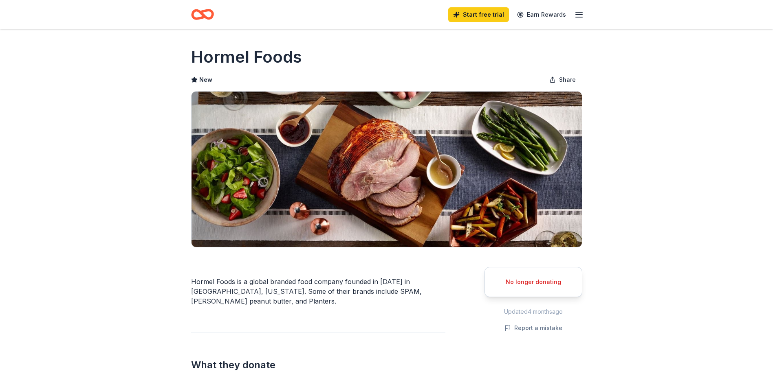
drag, startPoint x: 303, startPoint y: 57, endPoint x: 153, endPoint y: 60, distance: 150.0
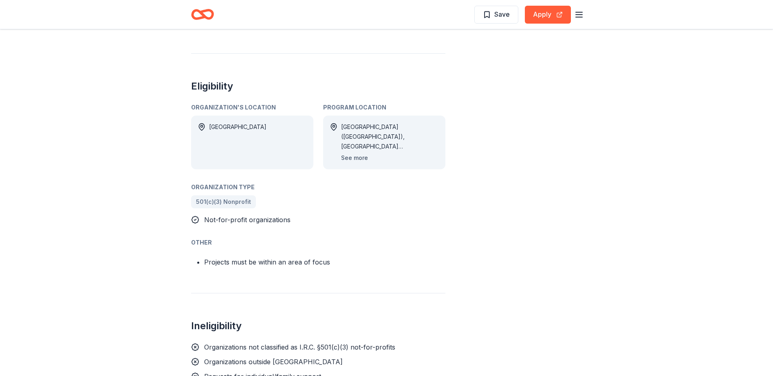
scroll to position [407, 0]
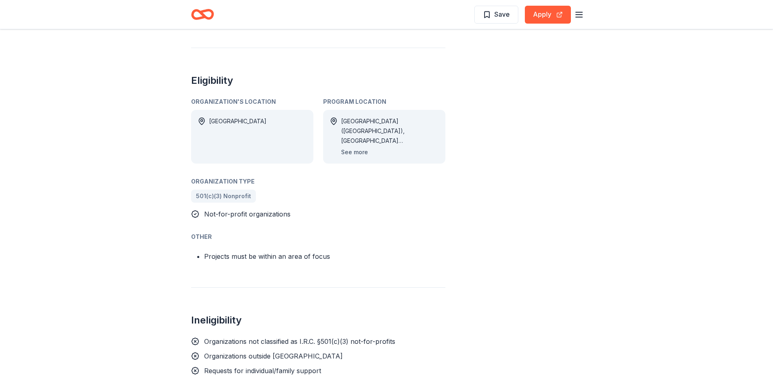
click at [360, 148] on button "See more" at bounding box center [354, 153] width 27 height 10
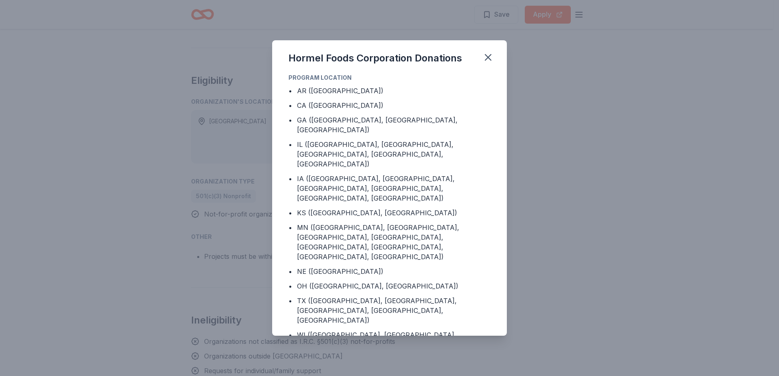
click at [142, 201] on div "Hormel Foods Corporation Donations Program Location • [GEOGRAPHIC_DATA] ([GEOGR…" at bounding box center [389, 188] width 779 height 376
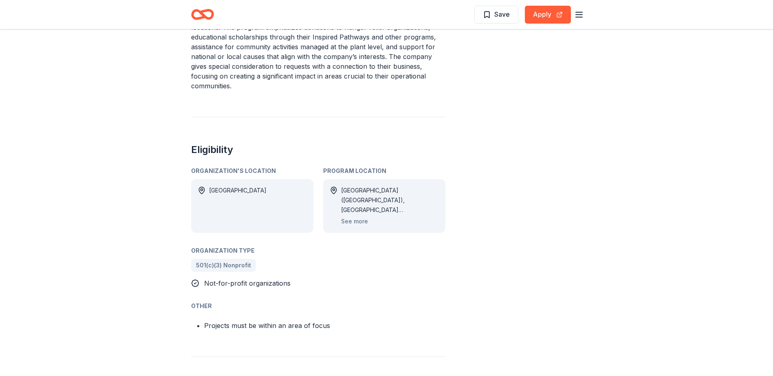
scroll to position [326, 0]
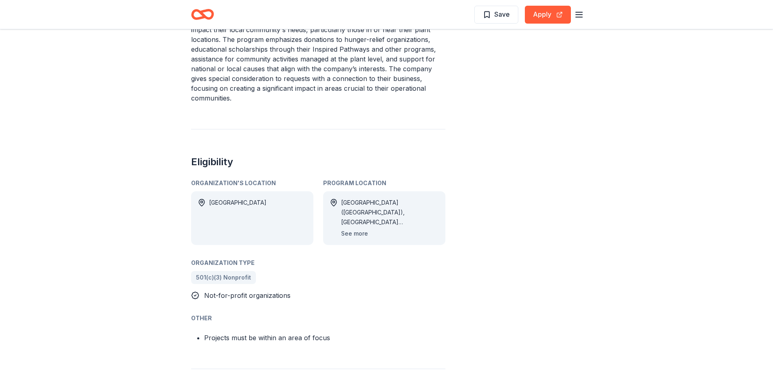
click at [354, 229] on button "See more" at bounding box center [354, 234] width 27 height 10
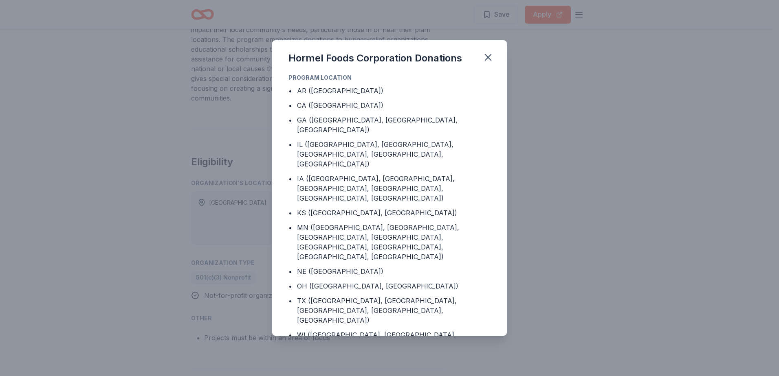
click at [174, 88] on div "Hormel Foods Corporation Donations Program Location • [GEOGRAPHIC_DATA] ([GEOGR…" at bounding box center [389, 188] width 779 height 376
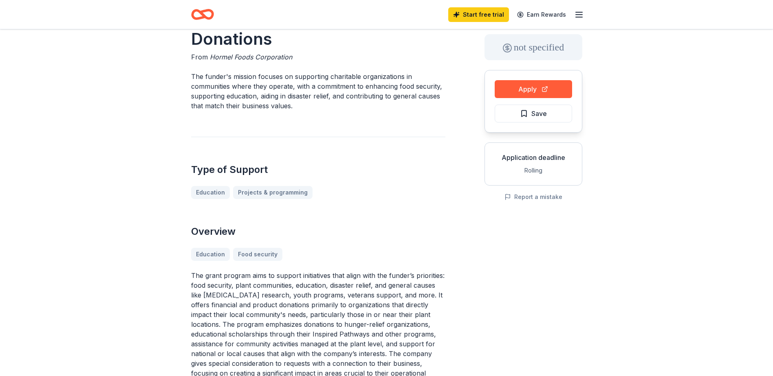
scroll to position [0, 0]
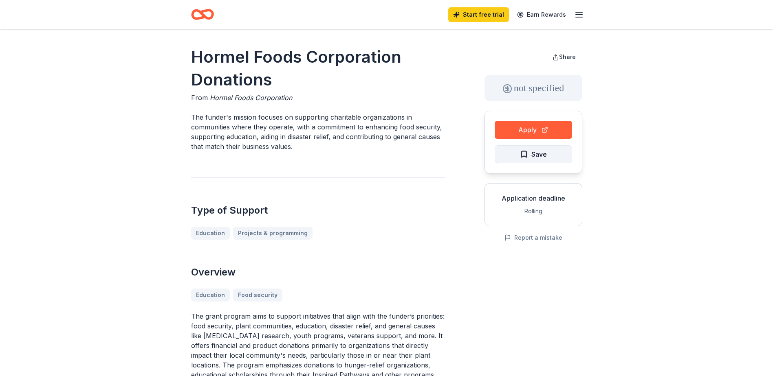
click at [528, 159] on span "Save" at bounding box center [533, 154] width 27 height 11
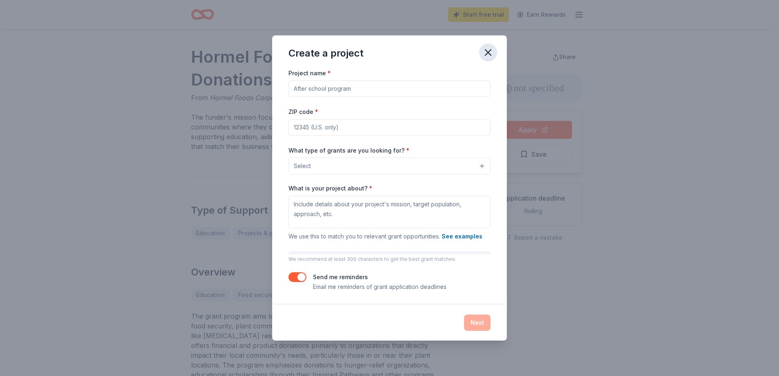
click at [493, 54] on icon "button" at bounding box center [487, 52] width 11 height 11
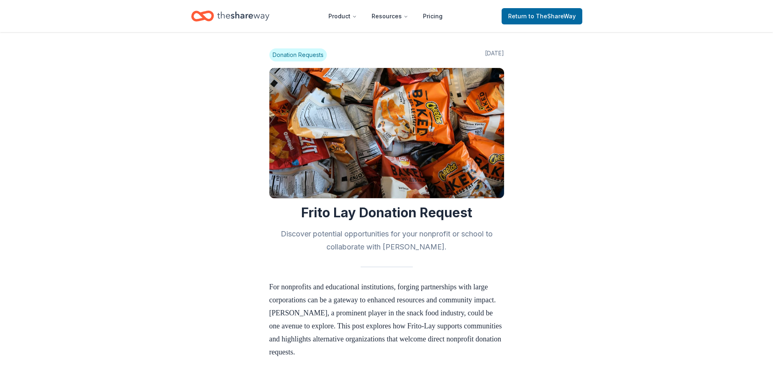
scroll to position [719, 0]
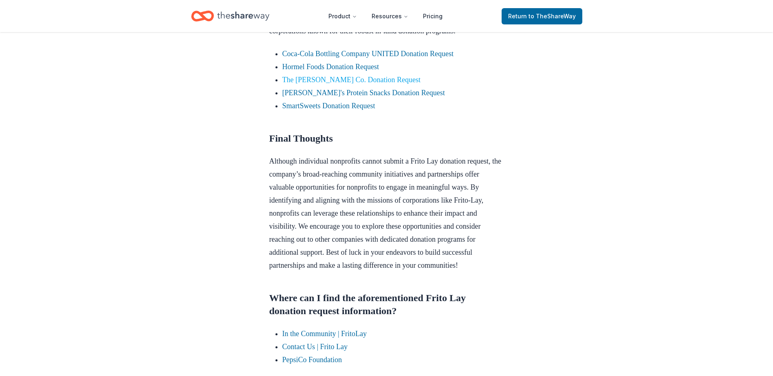
click at [350, 84] on link "The [PERSON_NAME] Co. Donation Request" at bounding box center [351, 80] width 138 height 8
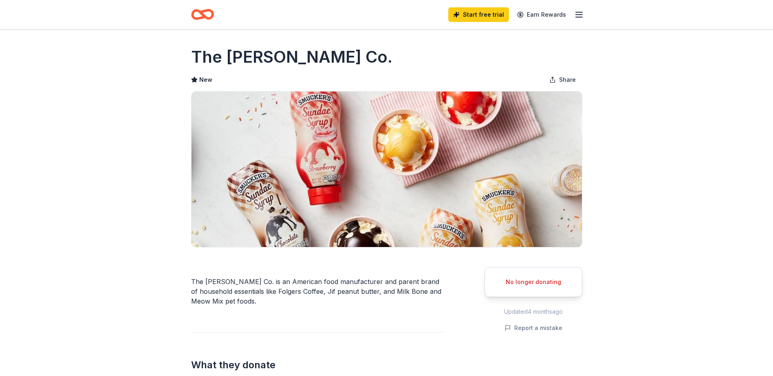
drag, startPoint x: 359, startPoint y: 57, endPoint x: 354, endPoint y: 59, distance: 5.0
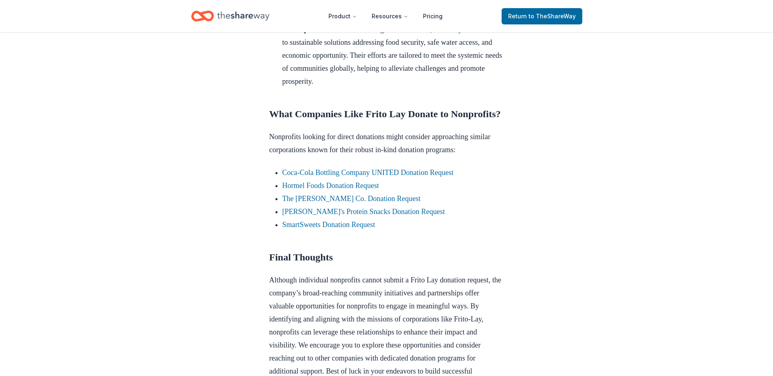
scroll to position [611, 0]
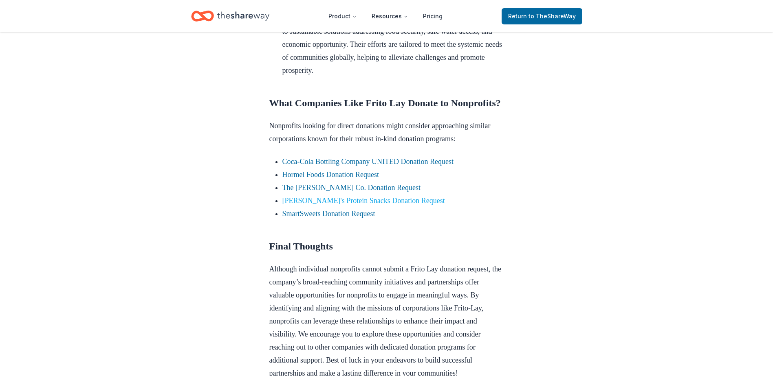
click at [334, 205] on link "Jack Link's Protein Snacks Donation Request" at bounding box center [363, 201] width 163 height 8
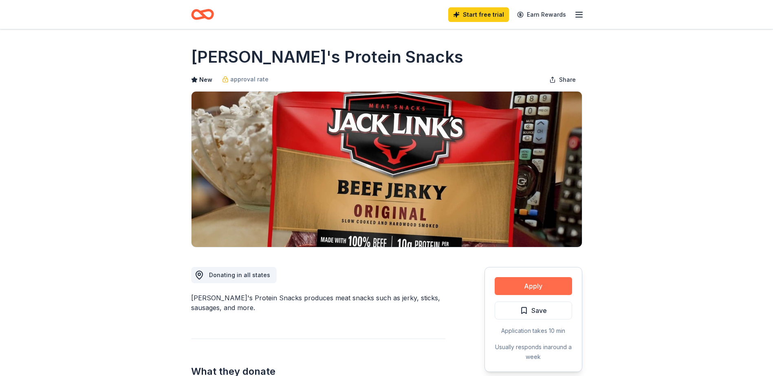
click at [541, 281] on button "Apply" at bounding box center [533, 286] width 77 height 18
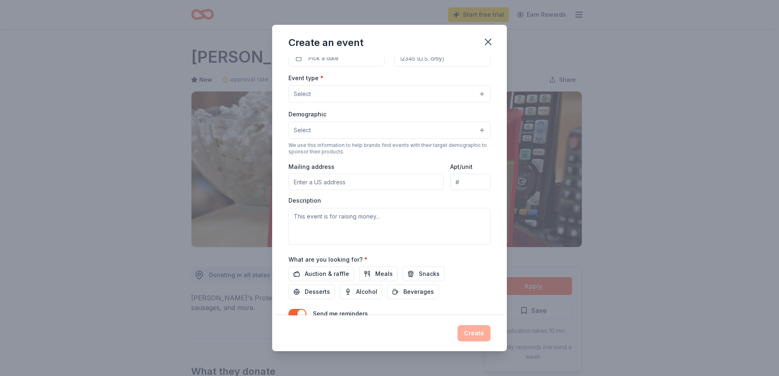
scroll to position [9, 0]
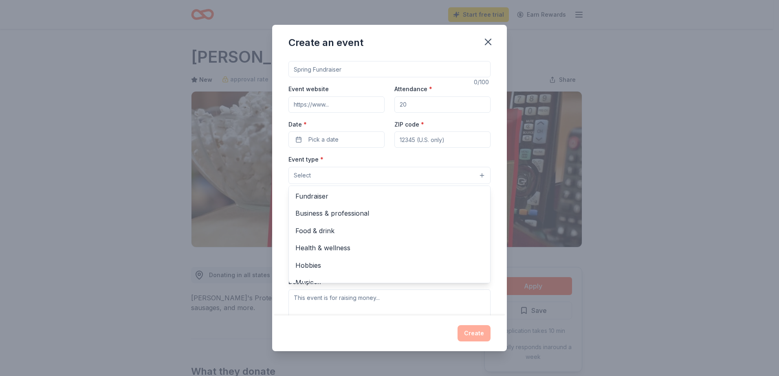
click at [473, 178] on button "Select" at bounding box center [389, 175] width 202 height 17
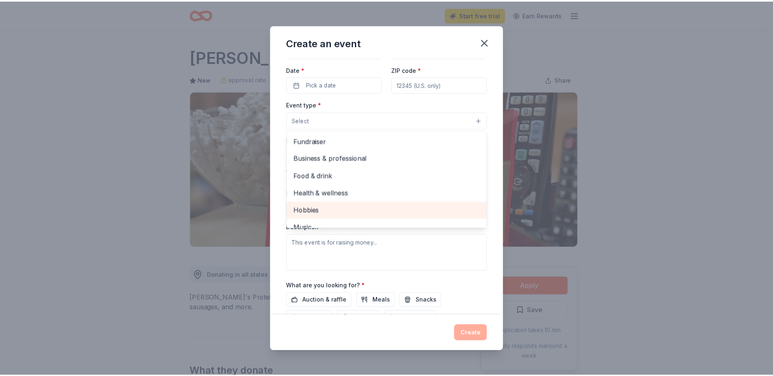
scroll to position [49, 0]
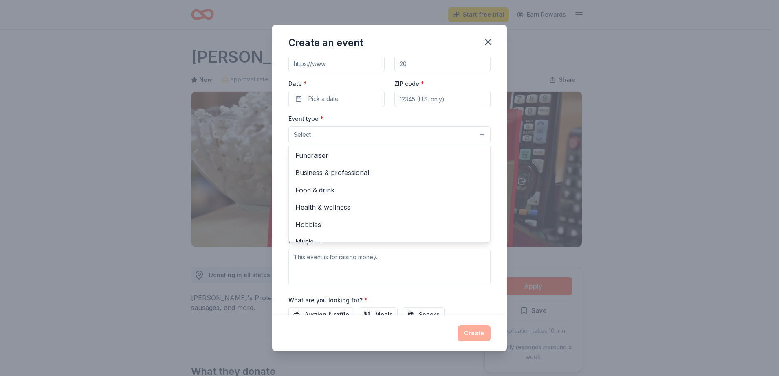
click at [488, 42] on div "Create an event Event name * 0 /100 Event website Attendance * Date * Pick a da…" at bounding box center [389, 188] width 235 height 327
click at [490, 39] on icon "button" at bounding box center [487, 41] width 11 height 11
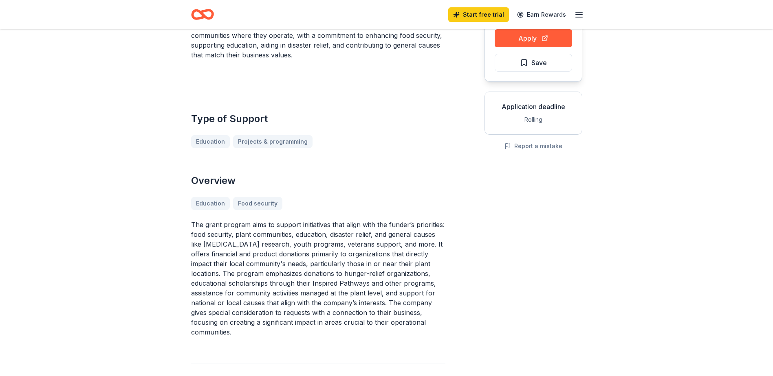
scroll to position [41, 0]
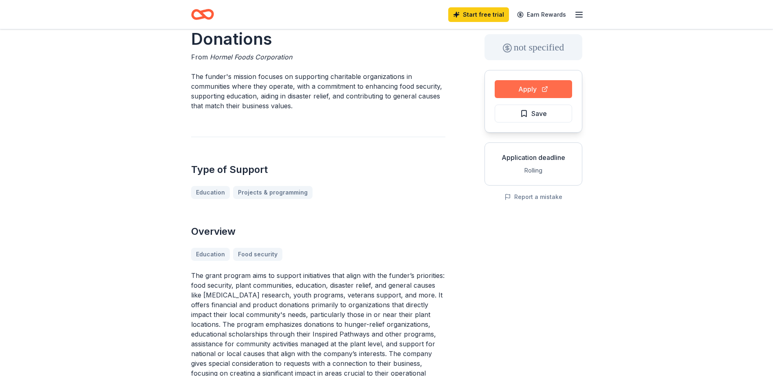
click at [531, 84] on button "Apply" at bounding box center [533, 89] width 77 height 18
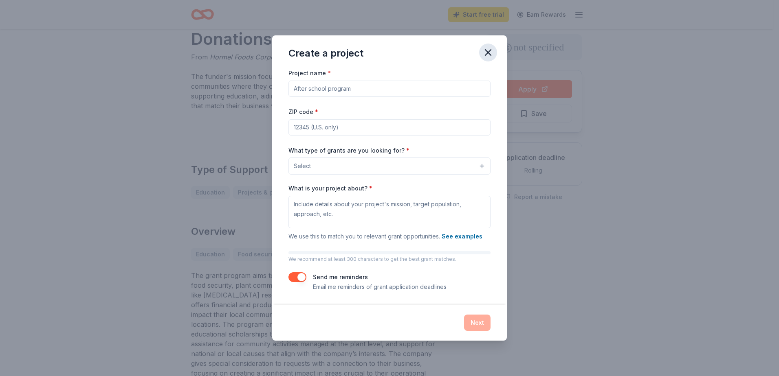
click at [489, 54] on icon "button" at bounding box center [488, 53] width 6 height 6
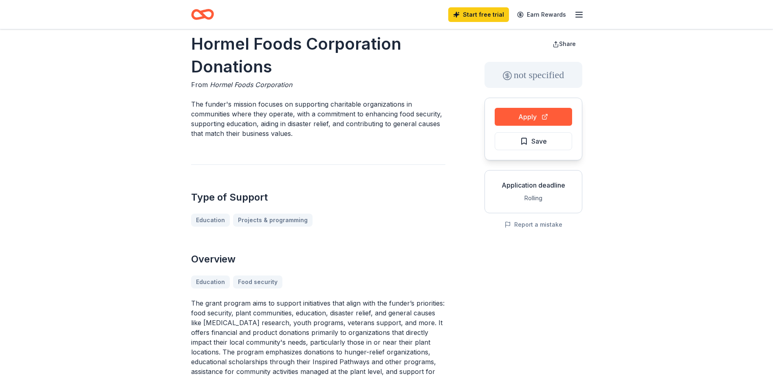
scroll to position [0, 0]
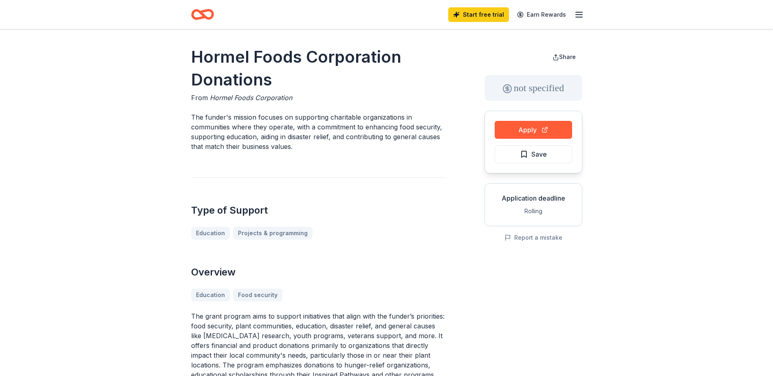
drag, startPoint x: 279, startPoint y: 82, endPoint x: 262, endPoint y: 68, distance: 22.0
click at [260, 69] on h1 "Hormel Foods Corporation Donations" at bounding box center [318, 69] width 254 height 46
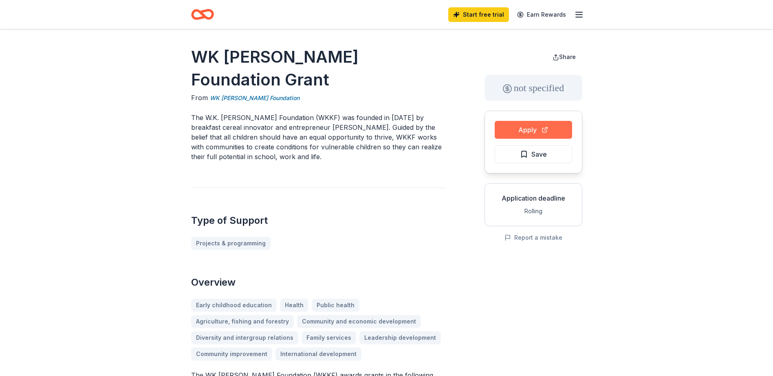
click at [511, 135] on button "Apply" at bounding box center [533, 130] width 77 height 18
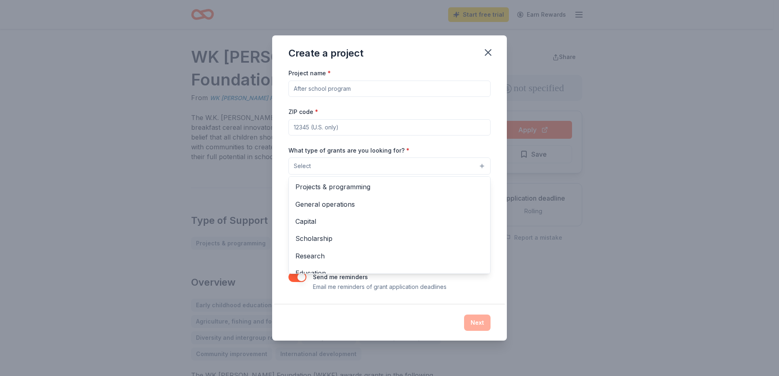
click at [467, 162] on button "Select" at bounding box center [389, 166] width 202 height 17
click at [493, 51] on div "Create a project Project name * ZIP code * What type of grants are you looking …" at bounding box center [389, 187] width 235 height 305
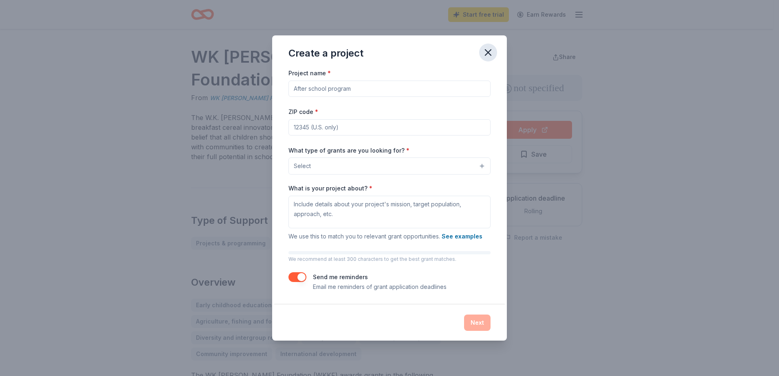
click at [481, 53] on button "button" at bounding box center [488, 53] width 18 height 18
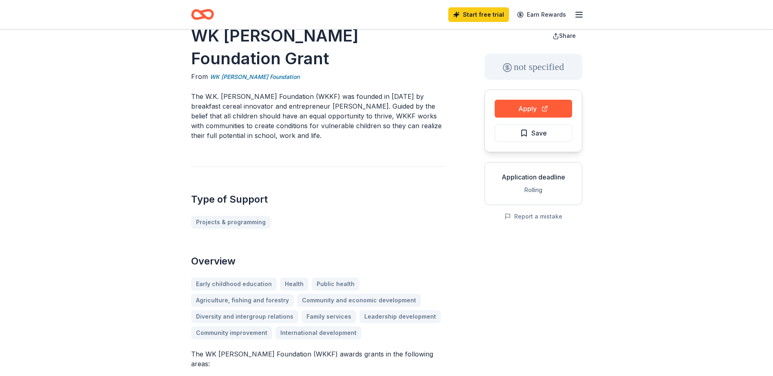
scroll to position [41, 0]
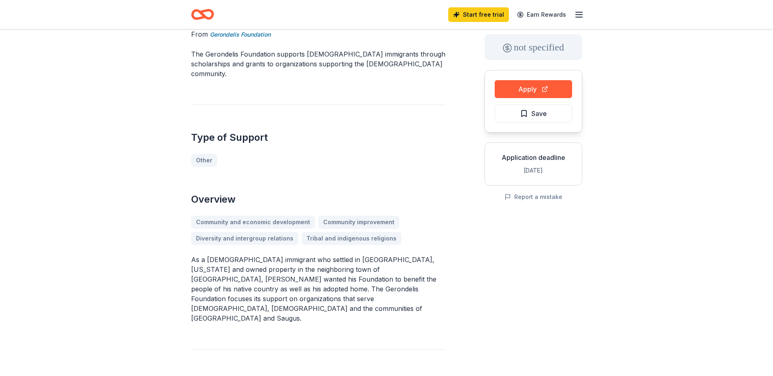
scroll to position [81, 0]
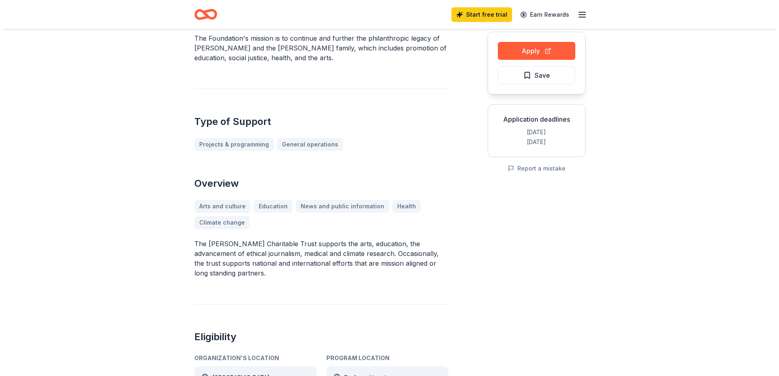
scroll to position [81, 0]
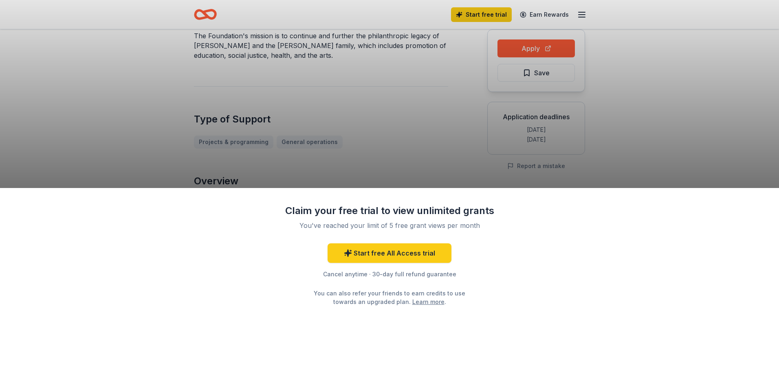
click at [421, 165] on div "Claim your free trial to view unlimited grants You've reached your limit of 5 f…" at bounding box center [389, 188] width 779 height 376
click at [415, 154] on div "Claim your free trial to view unlimited grants You've reached your limit of 5 f…" at bounding box center [389, 188] width 779 height 376
drag, startPoint x: 406, startPoint y: 162, endPoint x: 345, endPoint y: 149, distance: 62.4
click at [398, 163] on div "Claim your free trial to view unlimited grants You've reached your limit of 5 f…" at bounding box center [389, 188] width 779 height 376
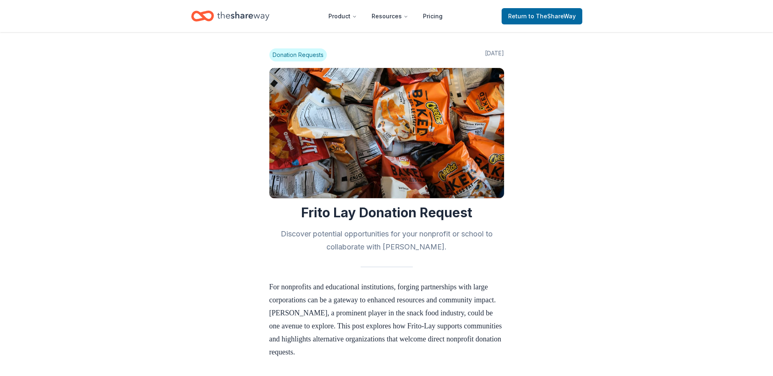
scroll to position [611, 0]
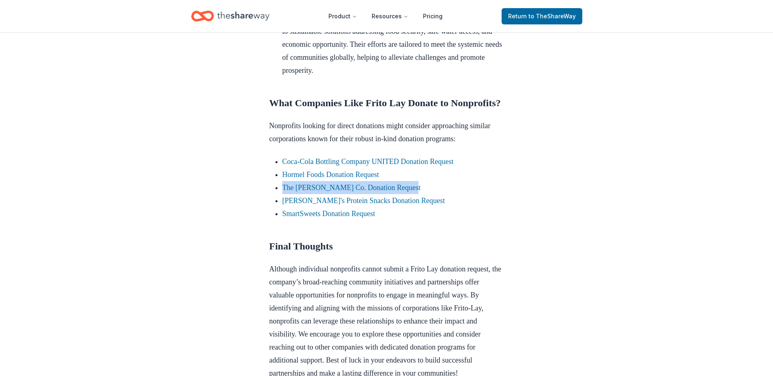
drag, startPoint x: 418, startPoint y: 239, endPoint x: 271, endPoint y: 243, distance: 148.0
click at [271, 220] on ul "Coca-Cola Bottling Company UNITED Donation Request Hormel Foods Donation Reques…" at bounding box center [386, 187] width 235 height 65
copy link "The [PERSON_NAME] Co. Donation Request"
